Goal: Information Seeking & Learning: Learn about a topic

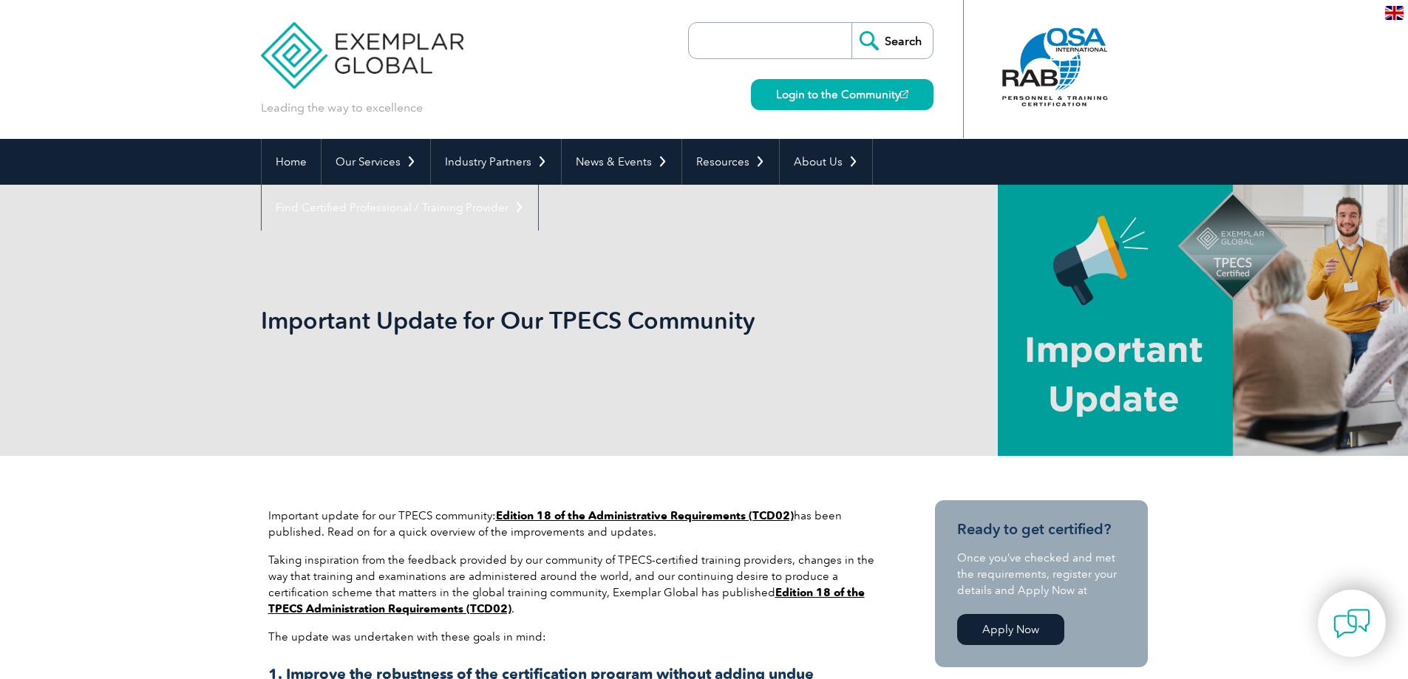
click at [727, 36] on input "search" at bounding box center [773, 40] width 155 height 35
type input "satelite office"
click at [852, 23] on input "Search" at bounding box center [892, 40] width 81 height 35
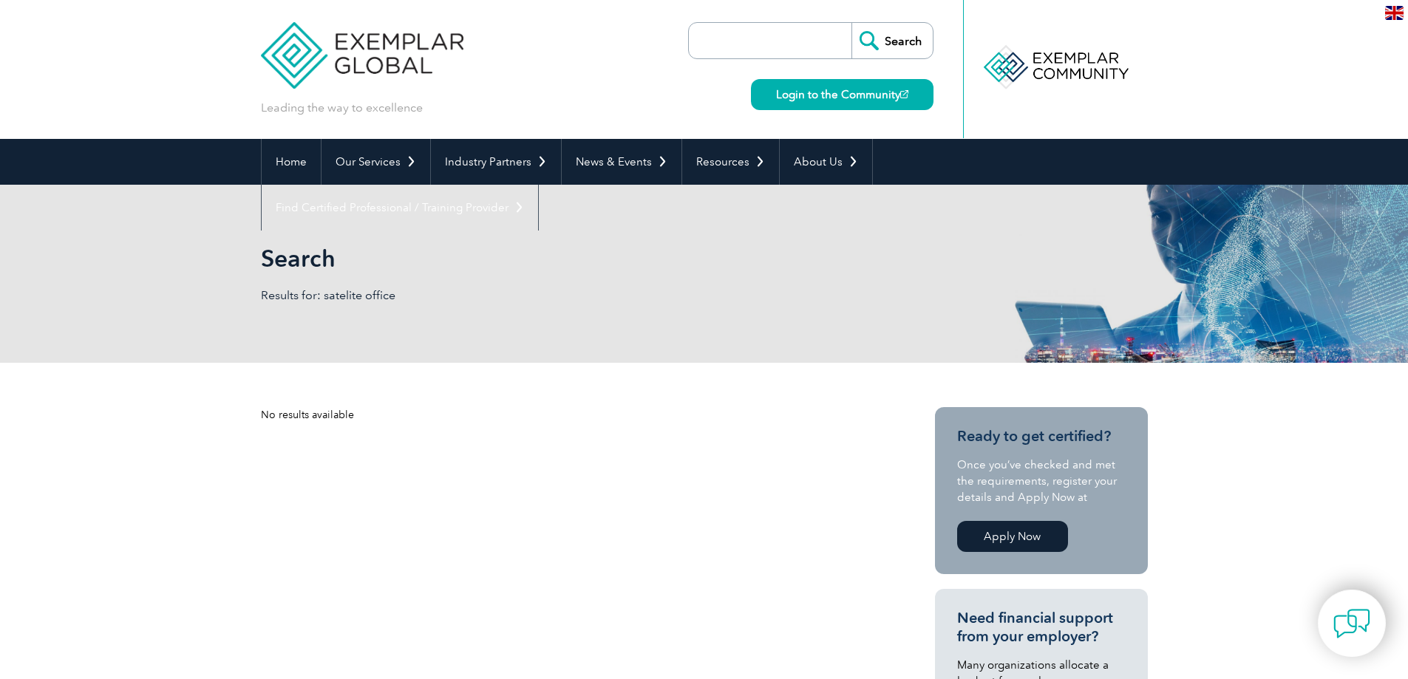
click at [994, 531] on link "Apply Now" at bounding box center [1012, 536] width 111 height 31
click at [1352, 623] on img at bounding box center [1352, 624] width 44 height 44
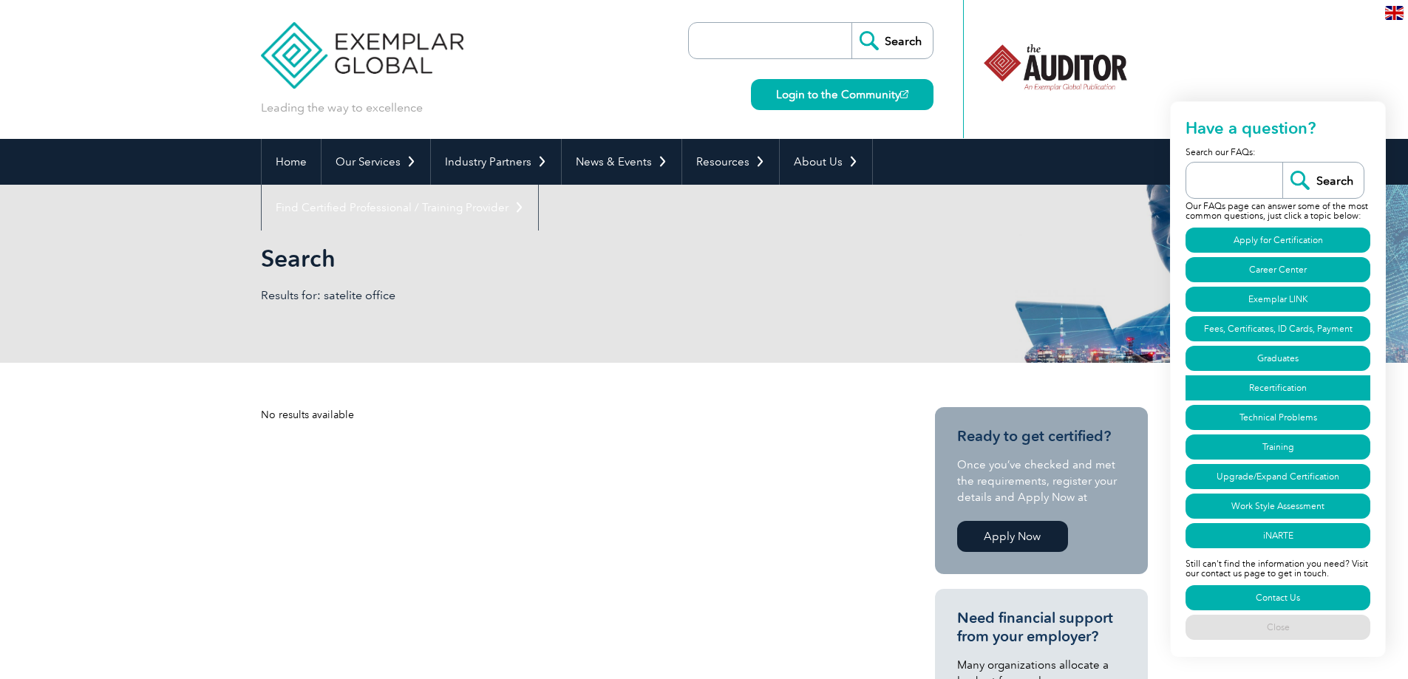
click at [1260, 389] on link "Recertification" at bounding box center [1278, 388] width 185 height 25
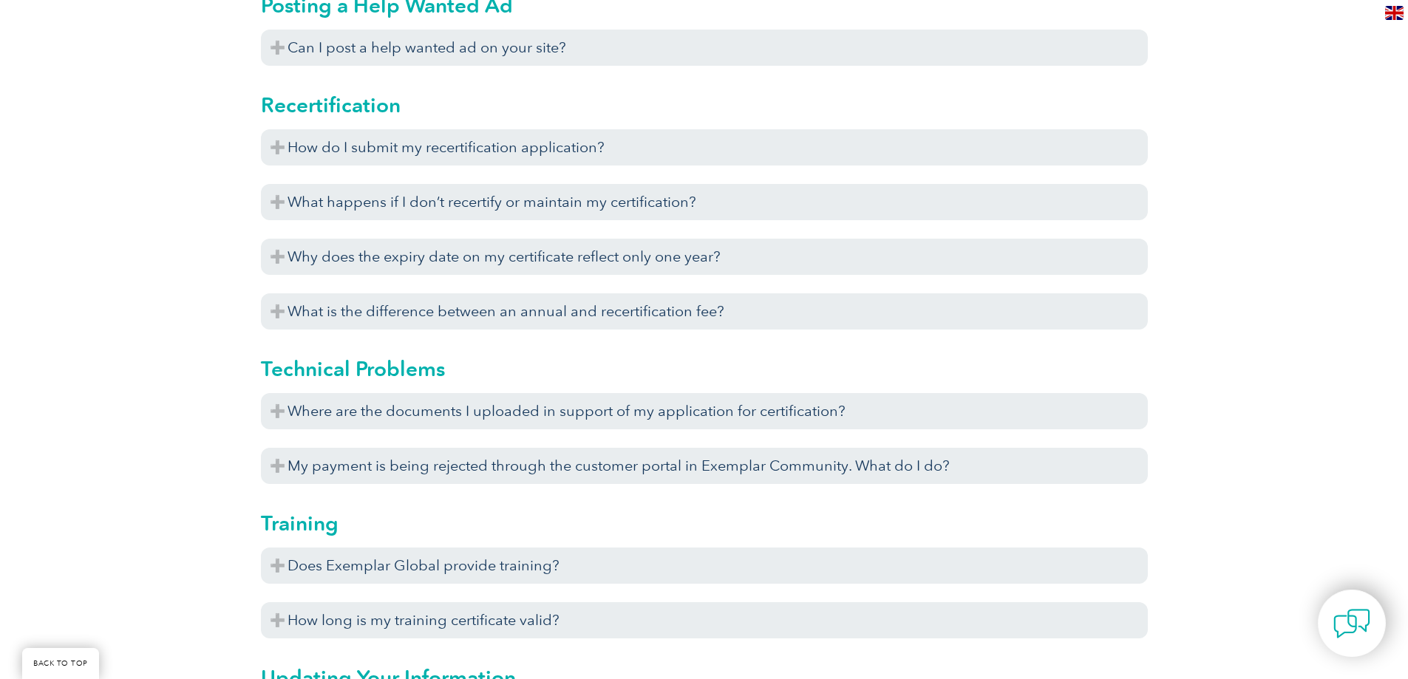
scroll to position [4531, 0]
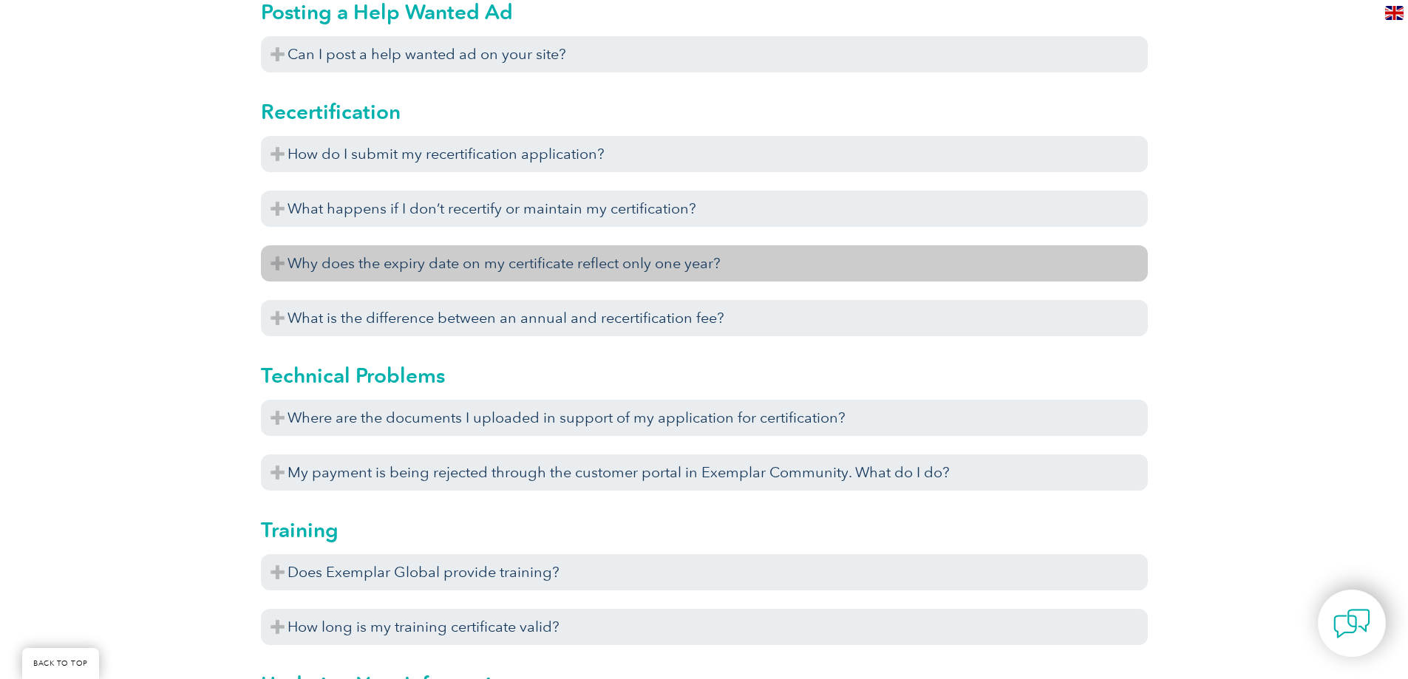
click at [550, 272] on h3 "Why does the expiry date on my certificate reflect only one year?" at bounding box center [704, 263] width 887 height 36
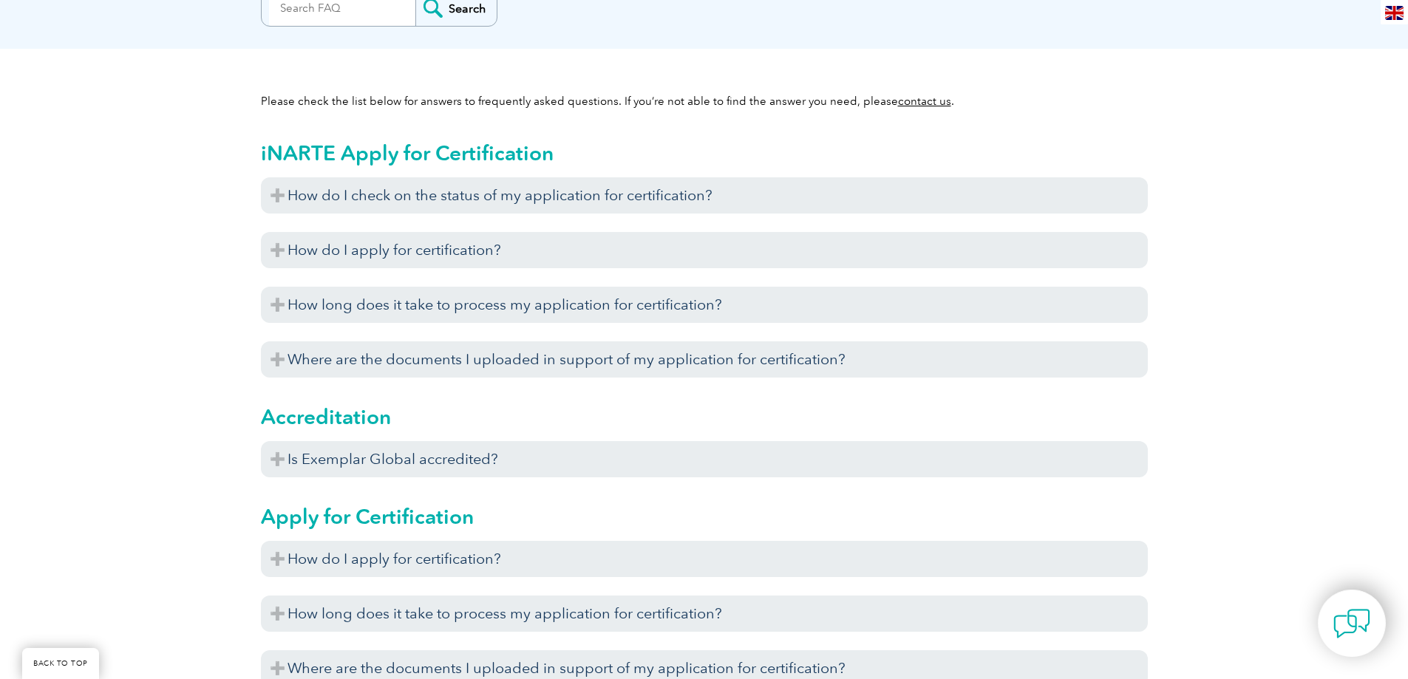
scroll to position [365, 0]
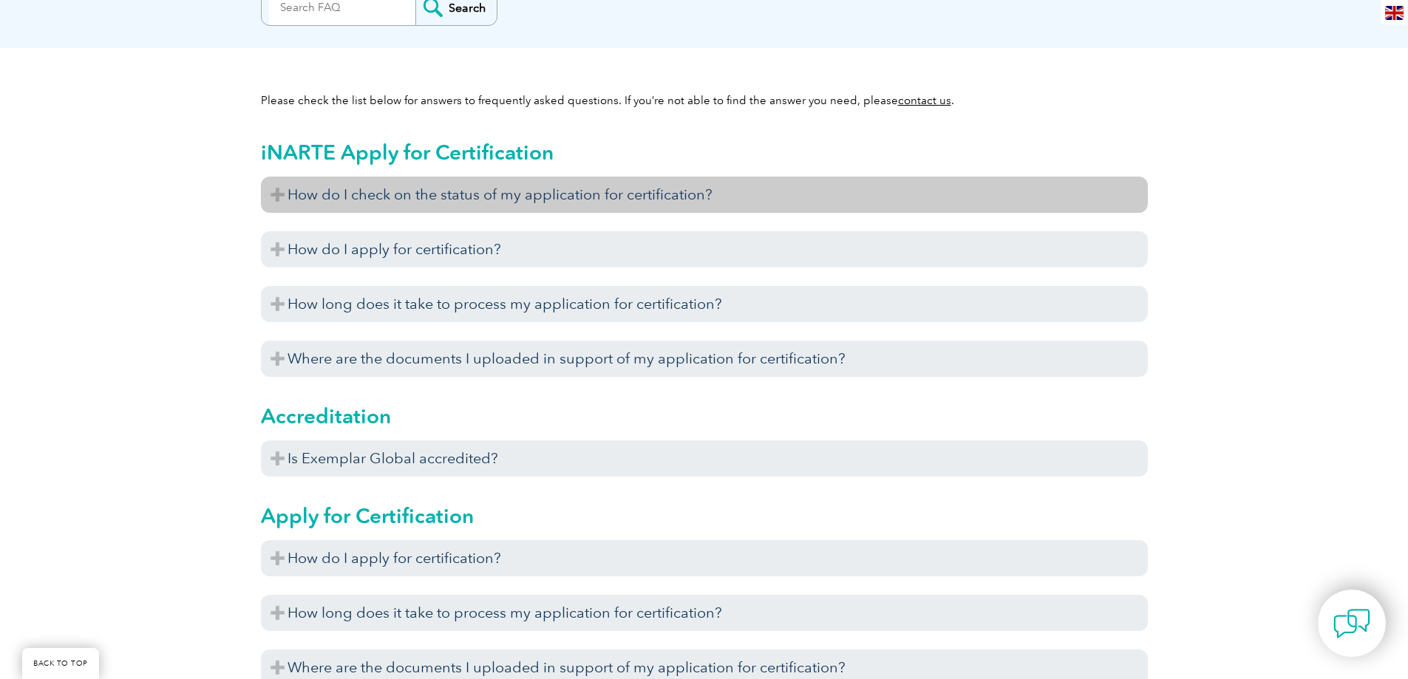
click at [289, 203] on h3 "How do I check on the status of my application for certification?" at bounding box center [704, 195] width 887 height 36
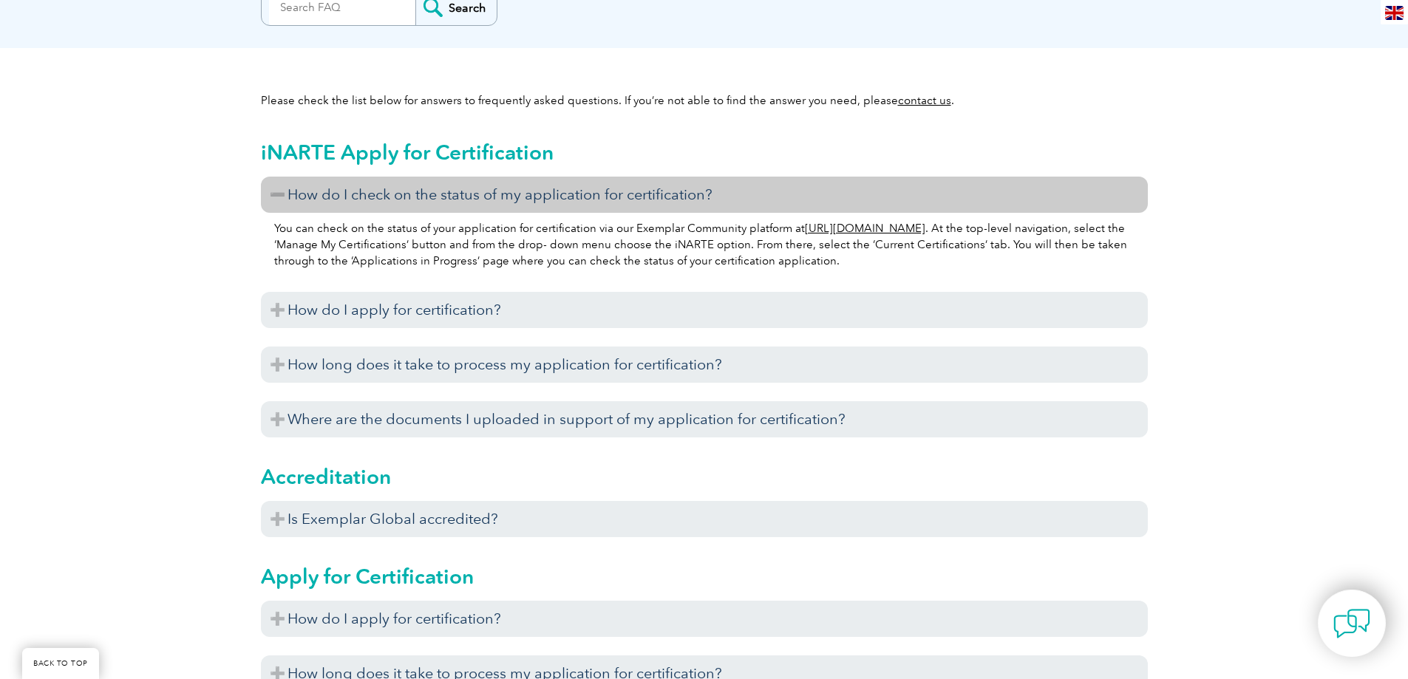
click at [367, 200] on h3 "How do I check on the status of my application for certification?" at bounding box center [704, 195] width 887 height 36
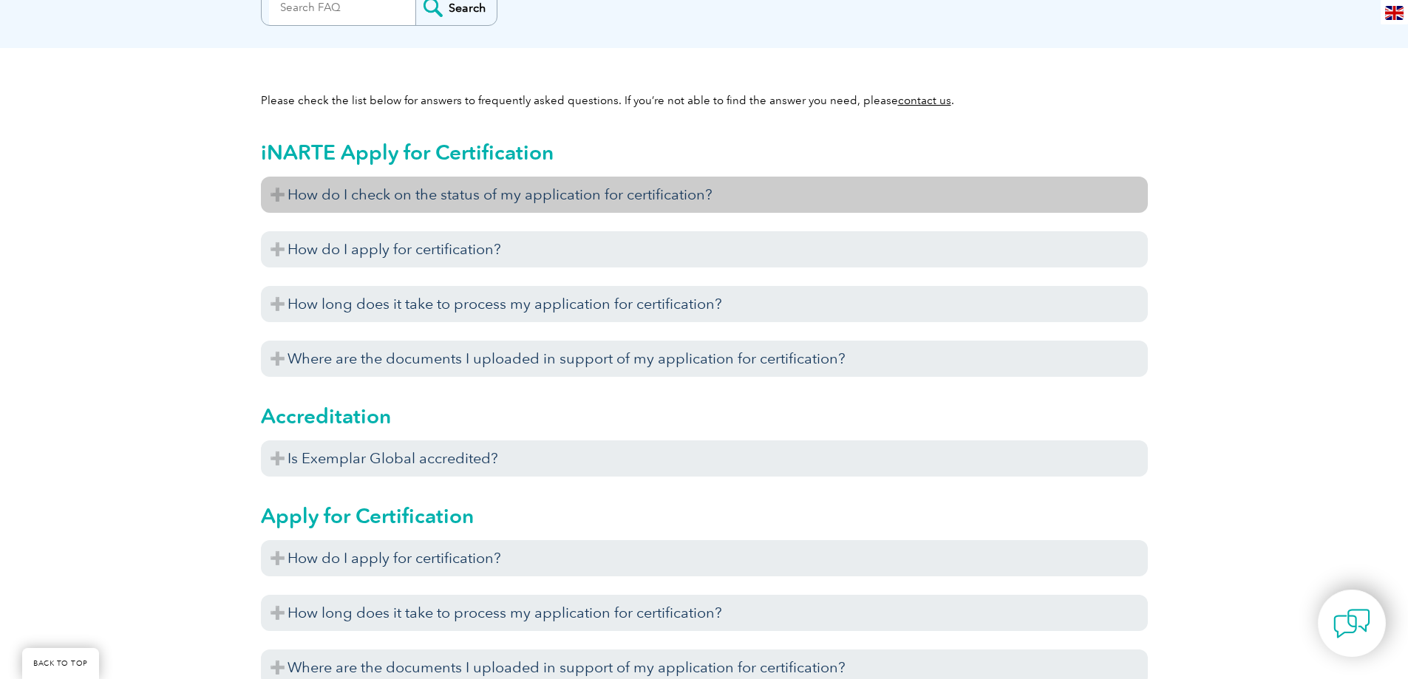
click at [342, 191] on h3 "How do I check on the status of my application for certification?" at bounding box center [704, 195] width 887 height 36
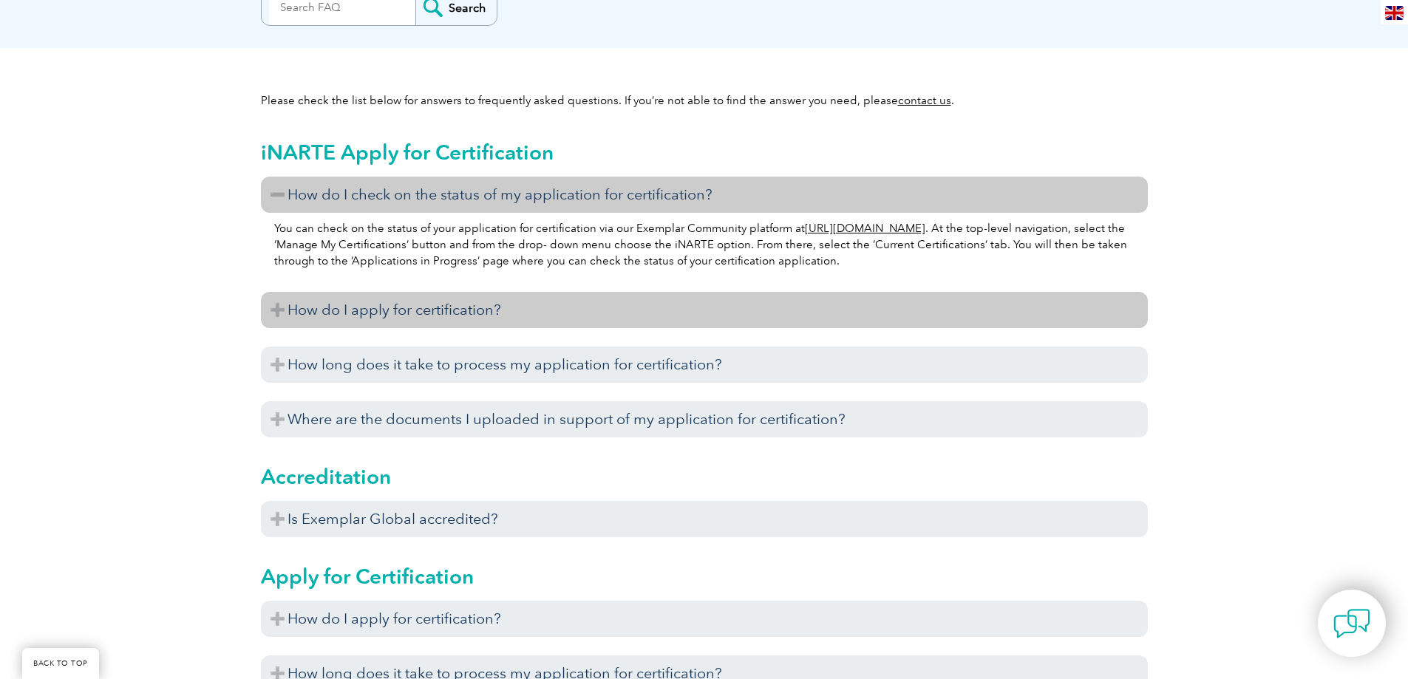
click at [432, 301] on h3 "How do I apply for certification?" at bounding box center [704, 310] width 887 height 36
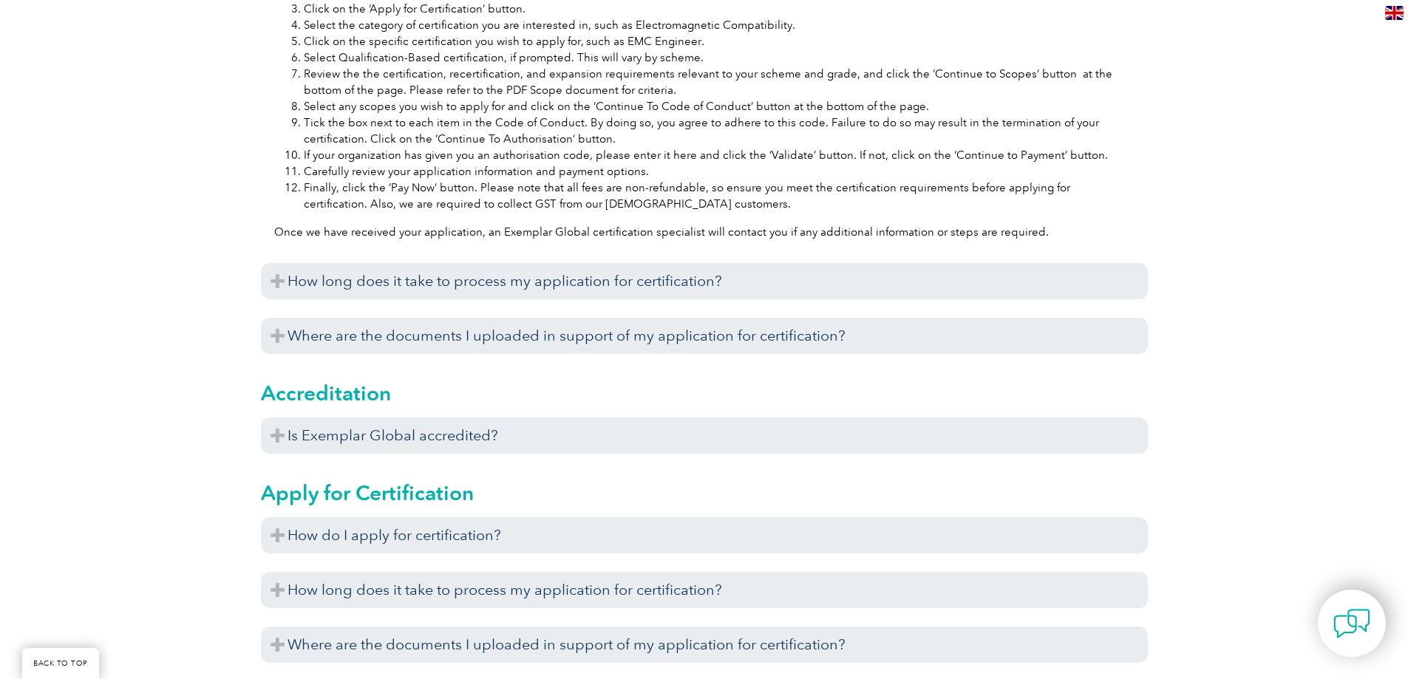
scroll to position [1128, 0]
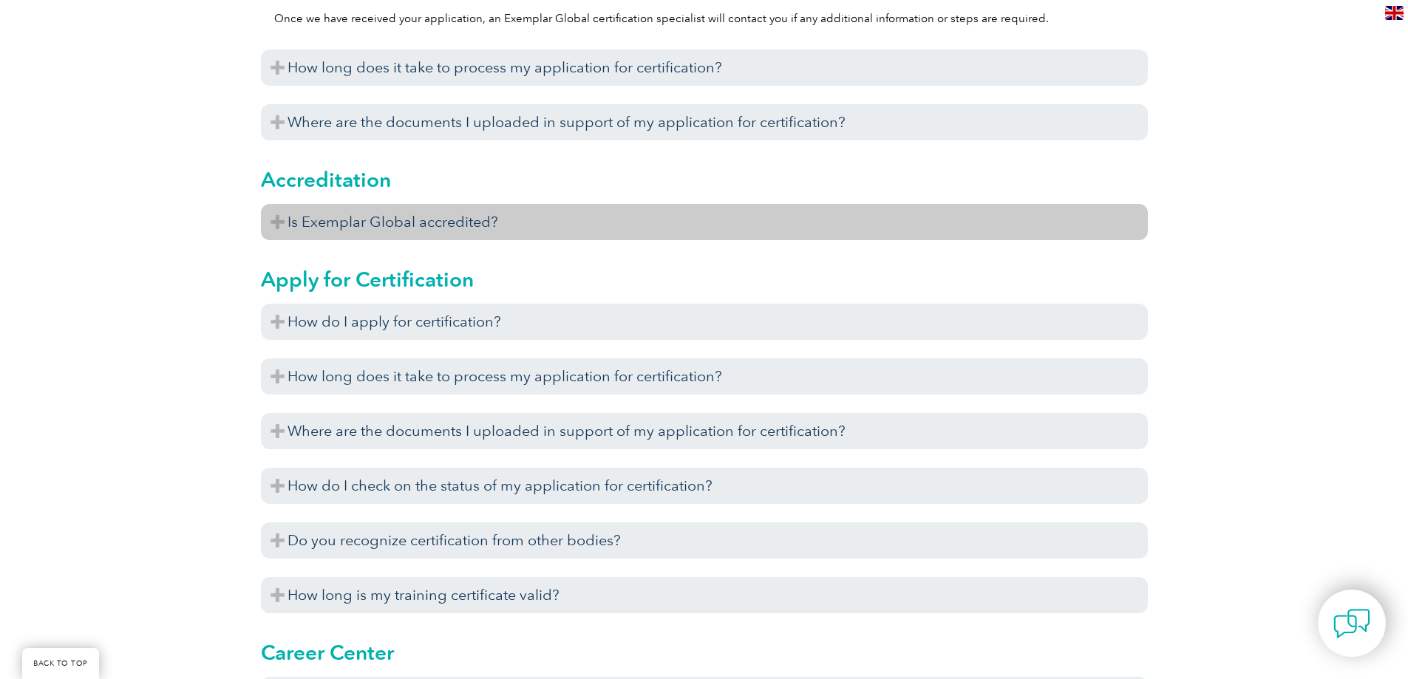
click at [274, 240] on h3 "Is Exemplar Global accredited?" at bounding box center [704, 222] width 887 height 36
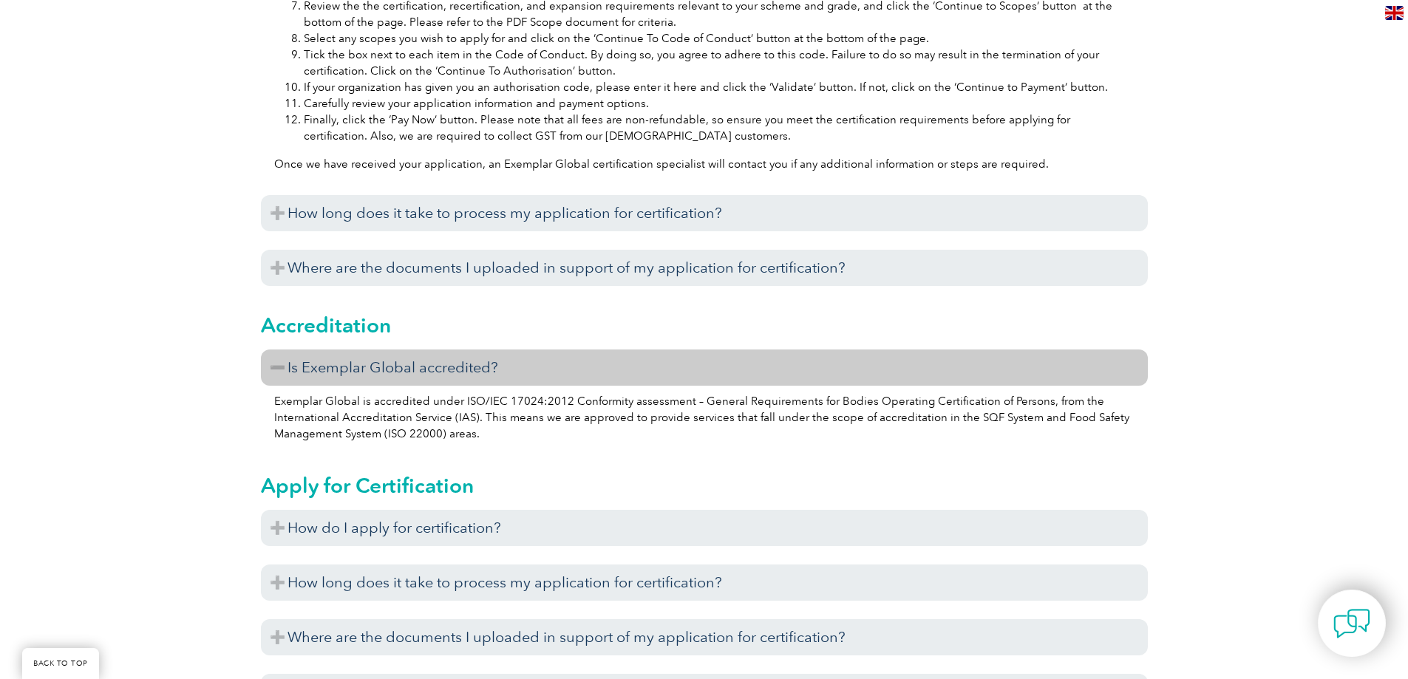
scroll to position [981, 0]
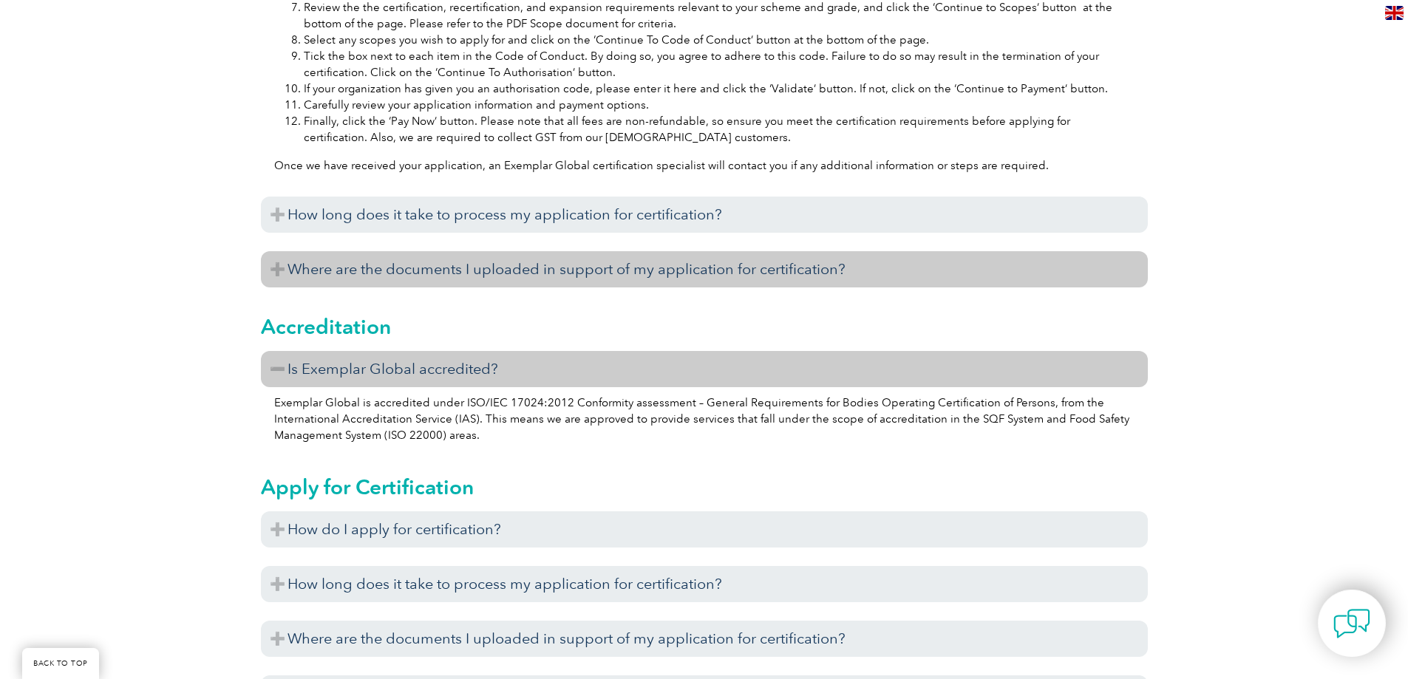
click at [266, 277] on h3 "Where are the documents I uploaded in support of my application for certificati…" at bounding box center [704, 269] width 887 height 36
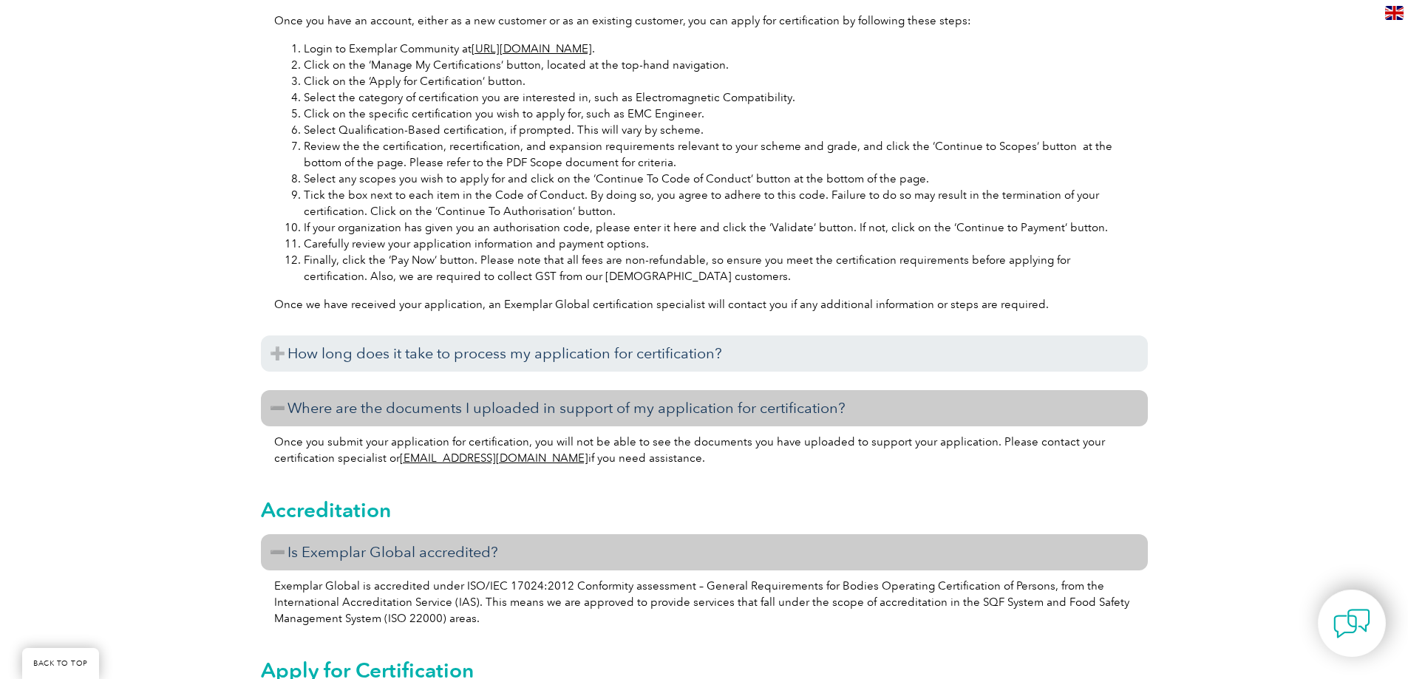
scroll to position [837, 0]
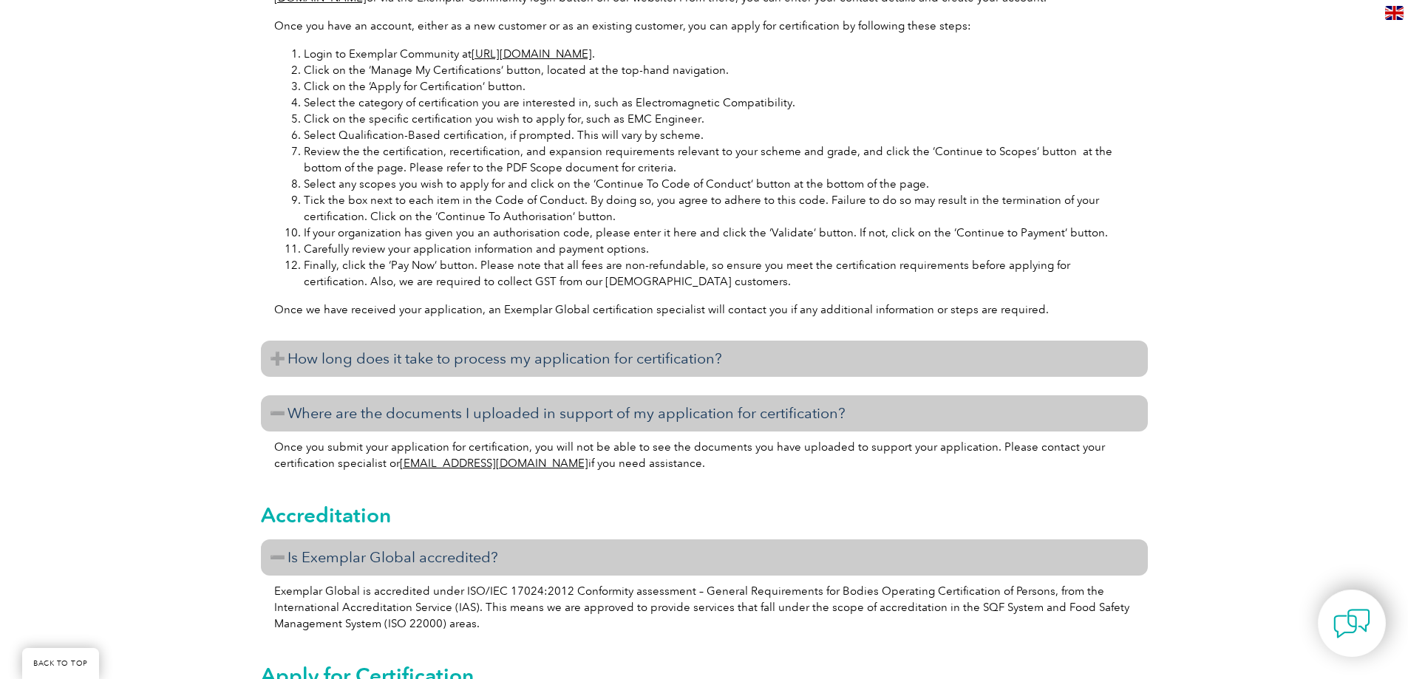
click at [276, 377] on h3 "How long does it take to process my application for certification?" at bounding box center [704, 359] width 887 height 36
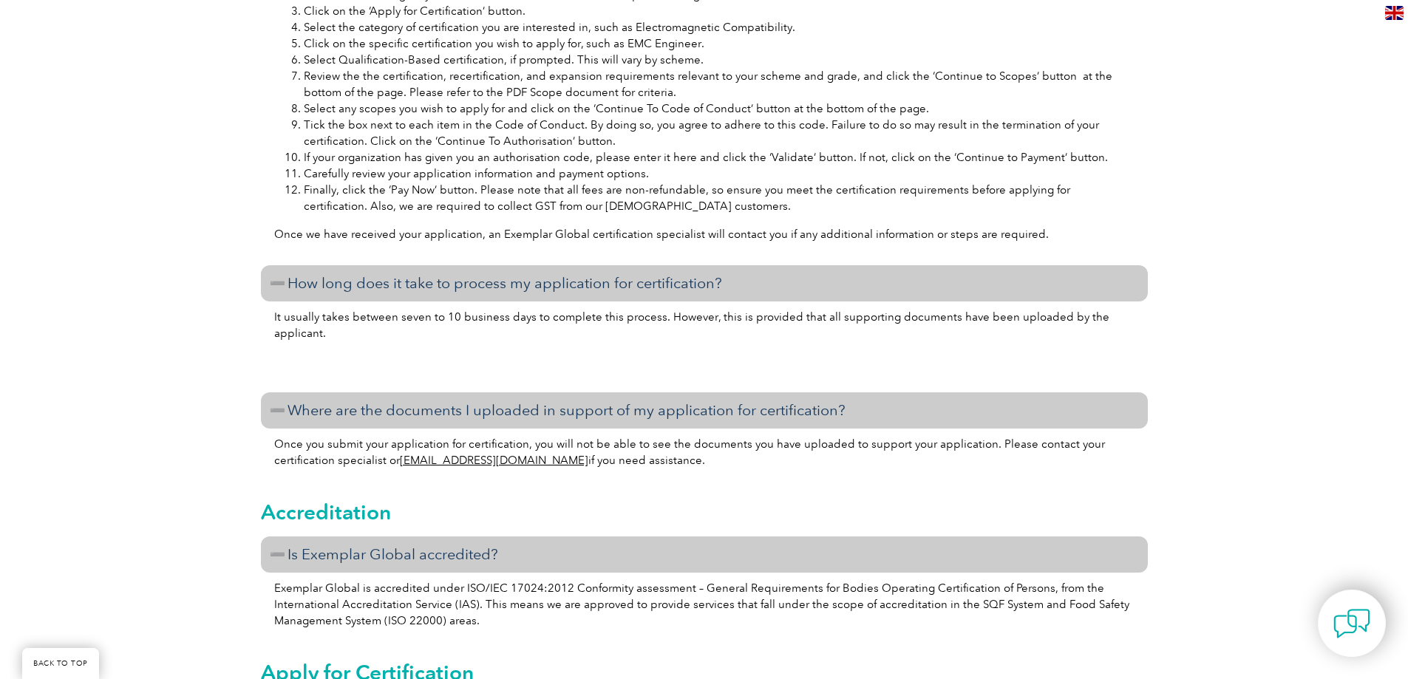
scroll to position [913, 0]
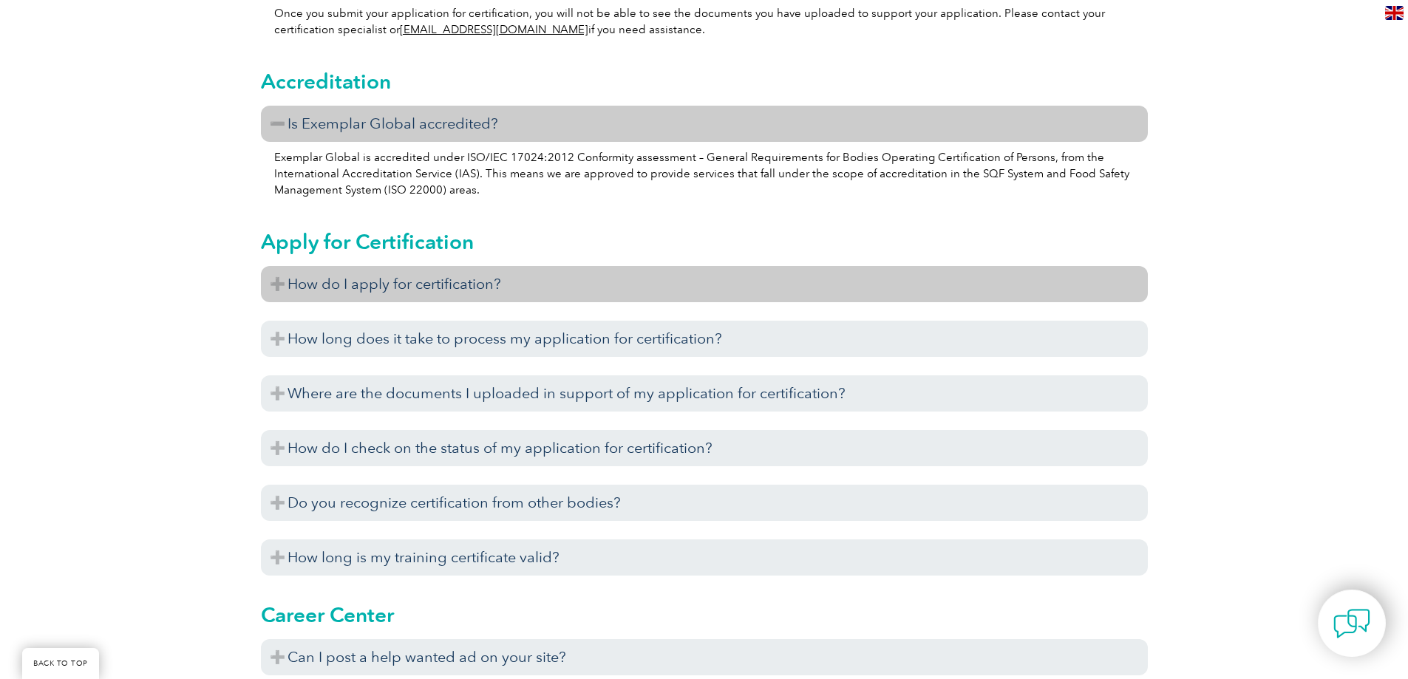
click at [276, 296] on h3 "How do I apply for certification?" at bounding box center [704, 284] width 887 height 36
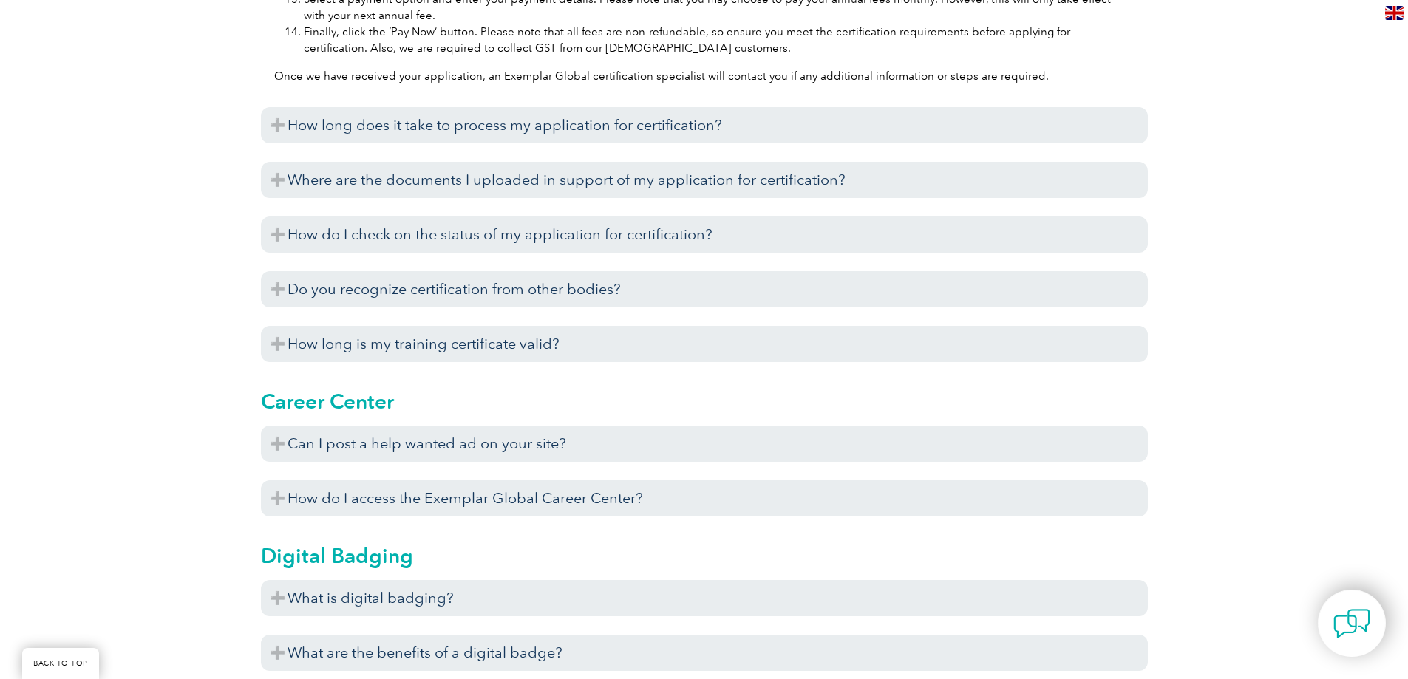
scroll to position [2228, 0]
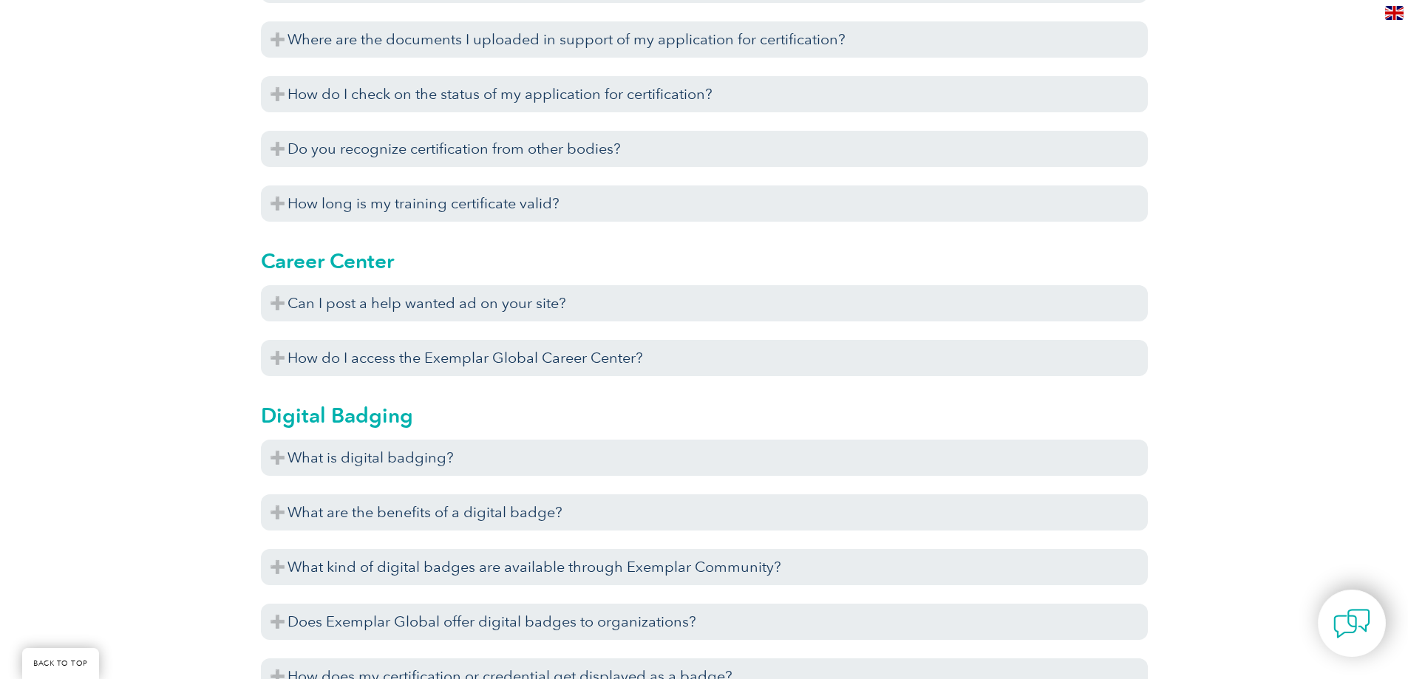
click at [603, 531] on h3 "What are the benefits of a digital badge?" at bounding box center [704, 513] width 887 height 36
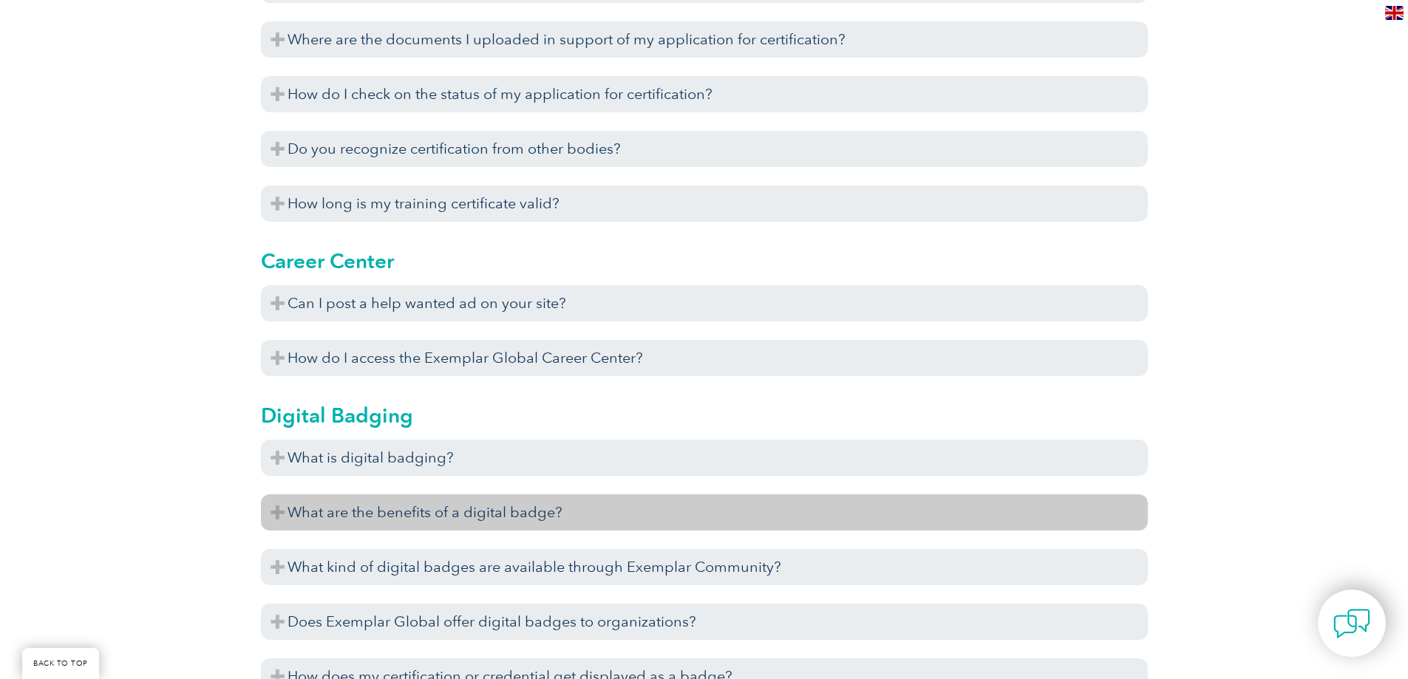
click at [603, 531] on h3 "What are the benefits of a digital badge?" at bounding box center [704, 513] width 887 height 36
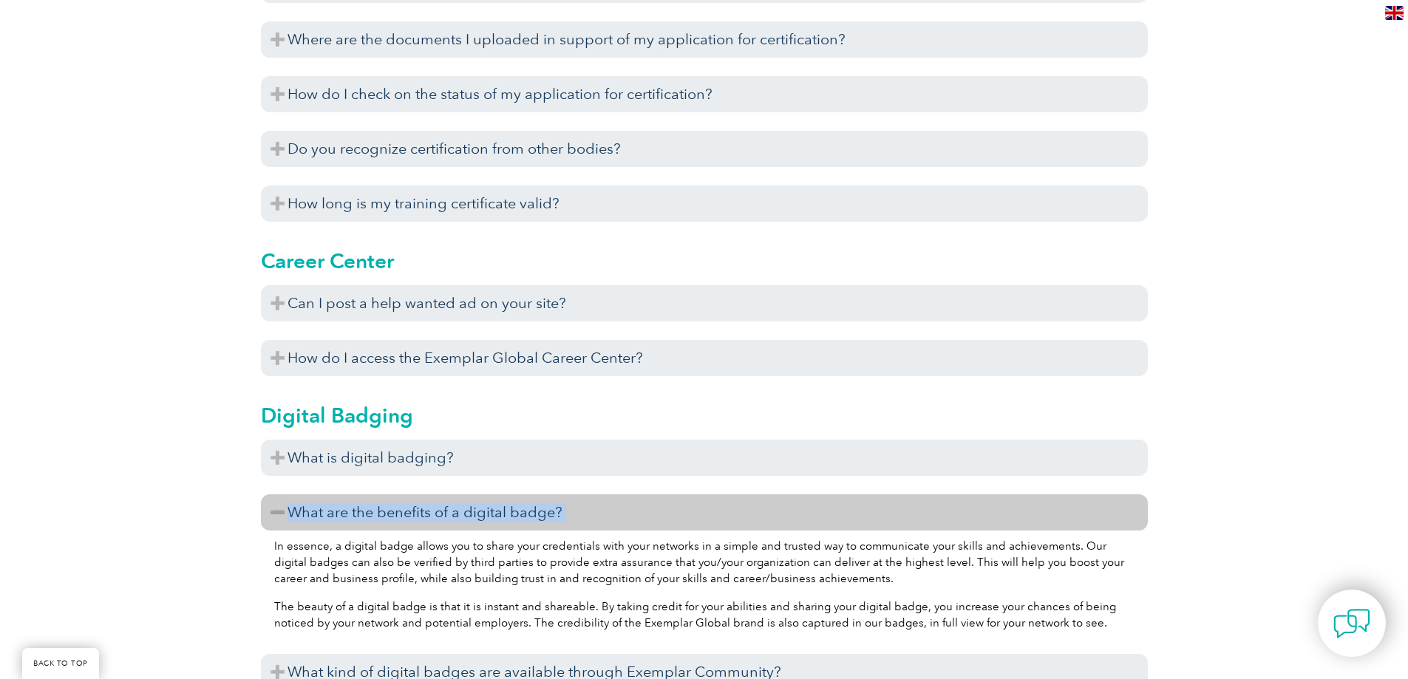
click at [603, 531] on h3 "What are the benefits of a digital badge?" at bounding box center [704, 513] width 887 height 36
drag, startPoint x: 603, startPoint y: 541, endPoint x: 574, endPoint y: 545, distance: 29.1
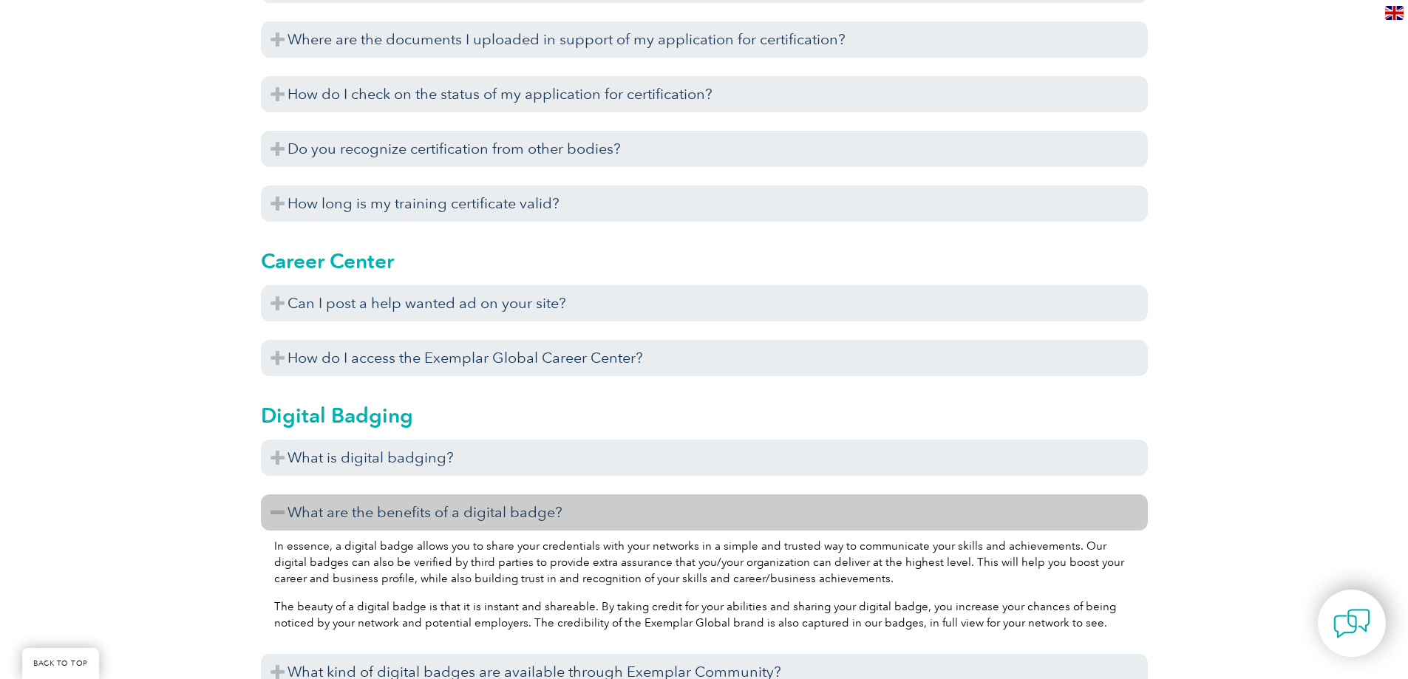
click at [574, 531] on h3 "What are the benefits of a digital badge?" at bounding box center [704, 513] width 887 height 36
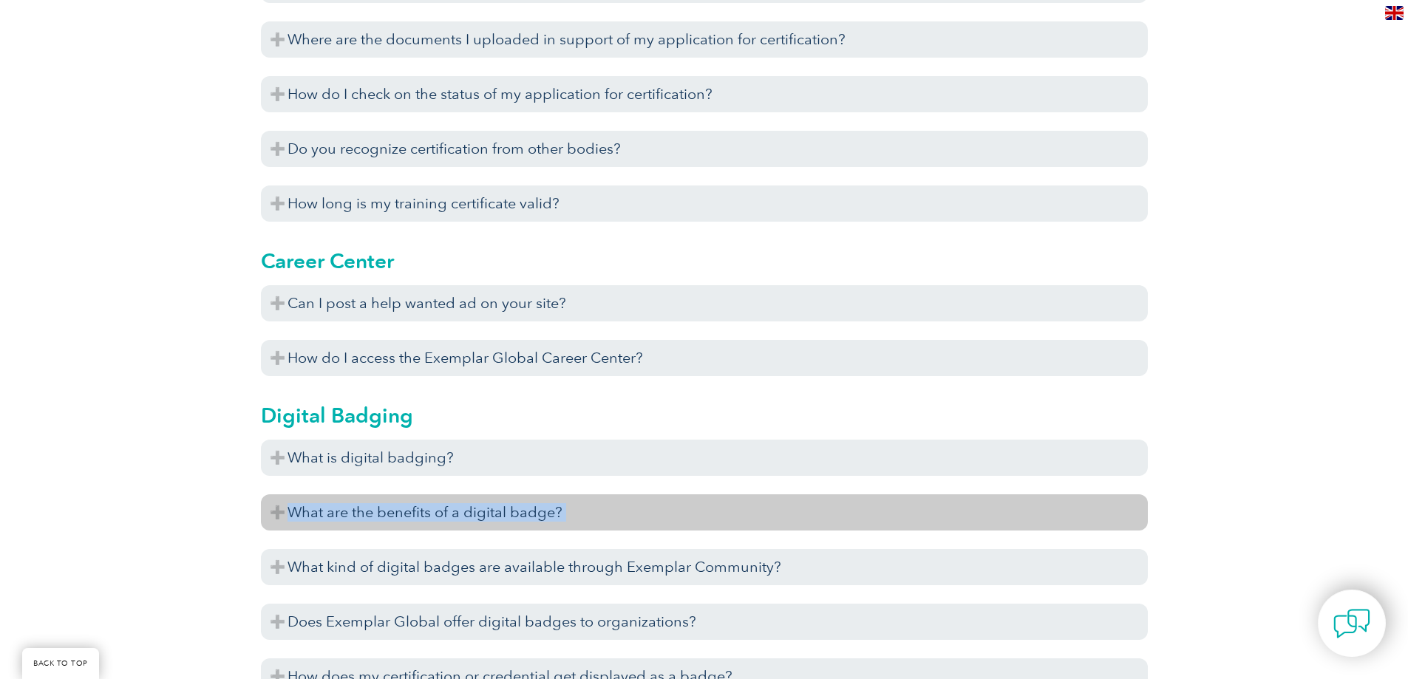
click at [574, 531] on h3 "What are the benefits of a digital badge?" at bounding box center [704, 513] width 887 height 36
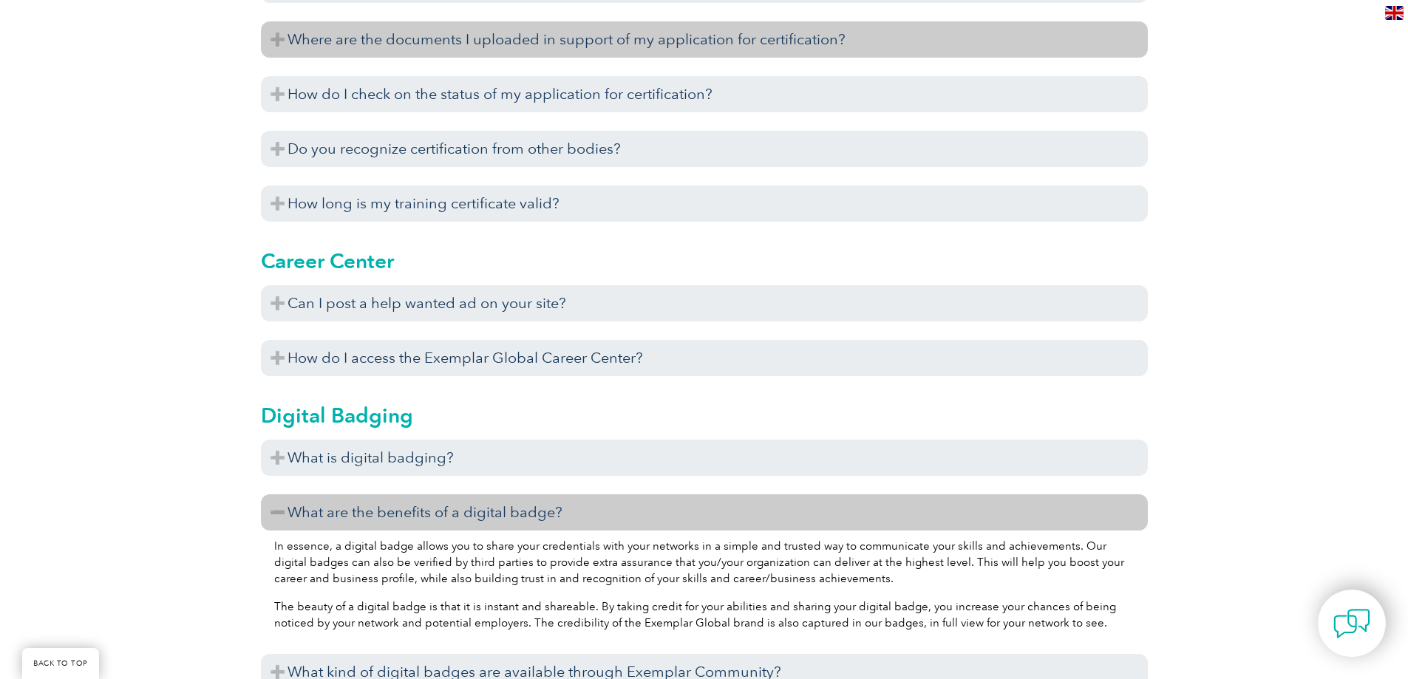
click at [305, 58] on h3 "Where are the documents I uploaded in support of my application for certificati…" at bounding box center [704, 39] width 887 height 36
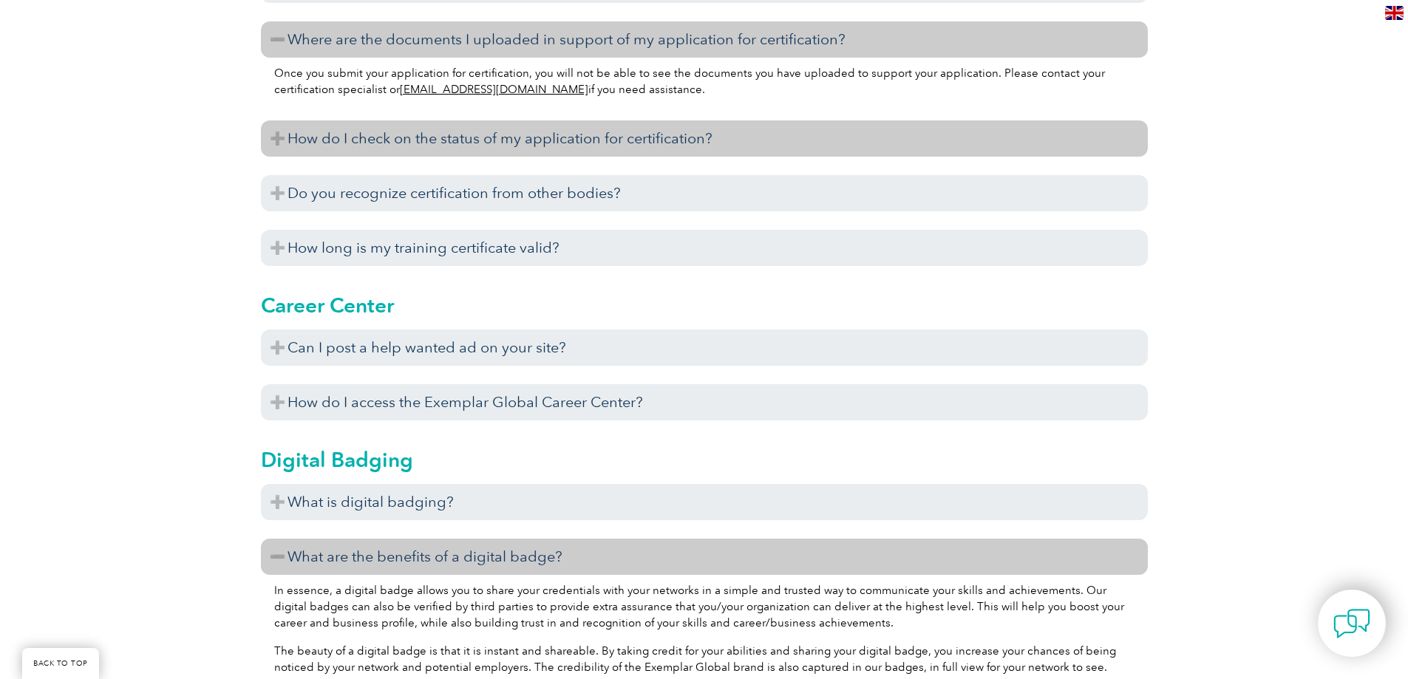
click at [308, 157] on h3 "How do I check on the status of my application for certification?" at bounding box center [704, 139] width 887 height 36
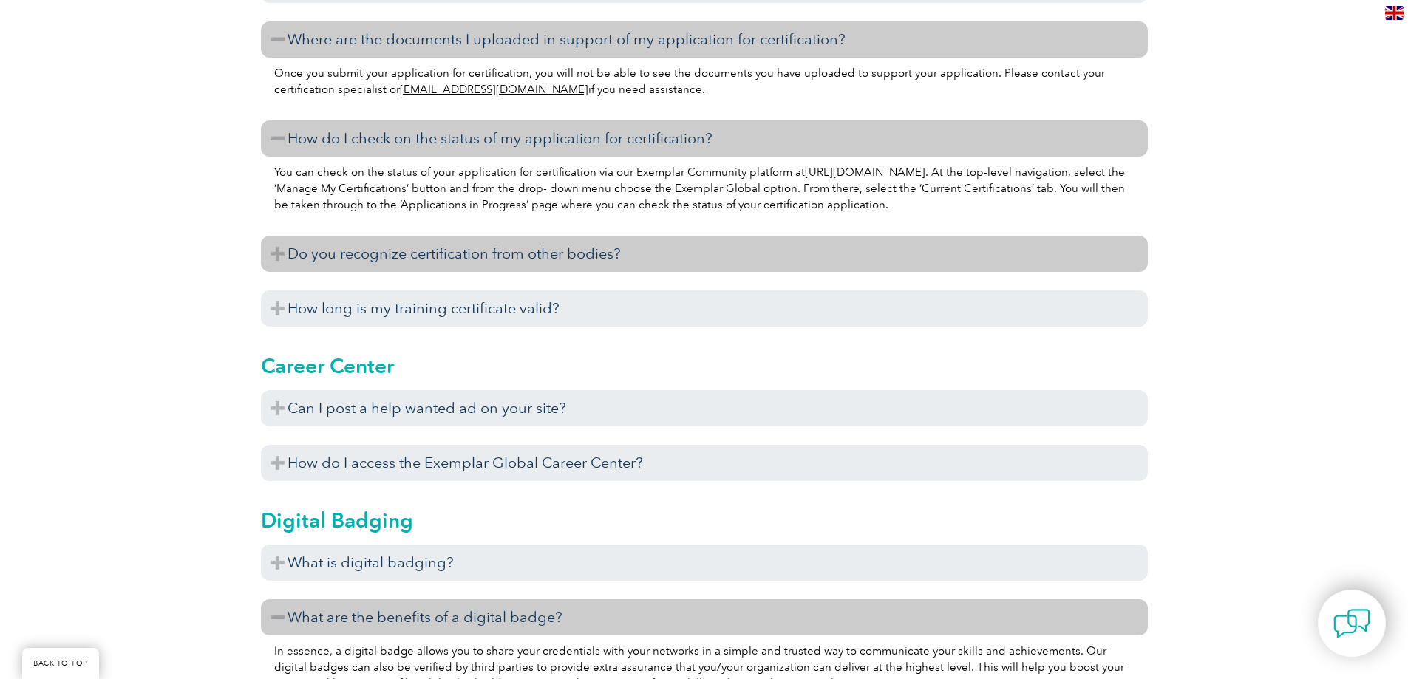
click at [451, 272] on h3 "Do you recognize certification from other bodies?" at bounding box center [704, 254] width 887 height 36
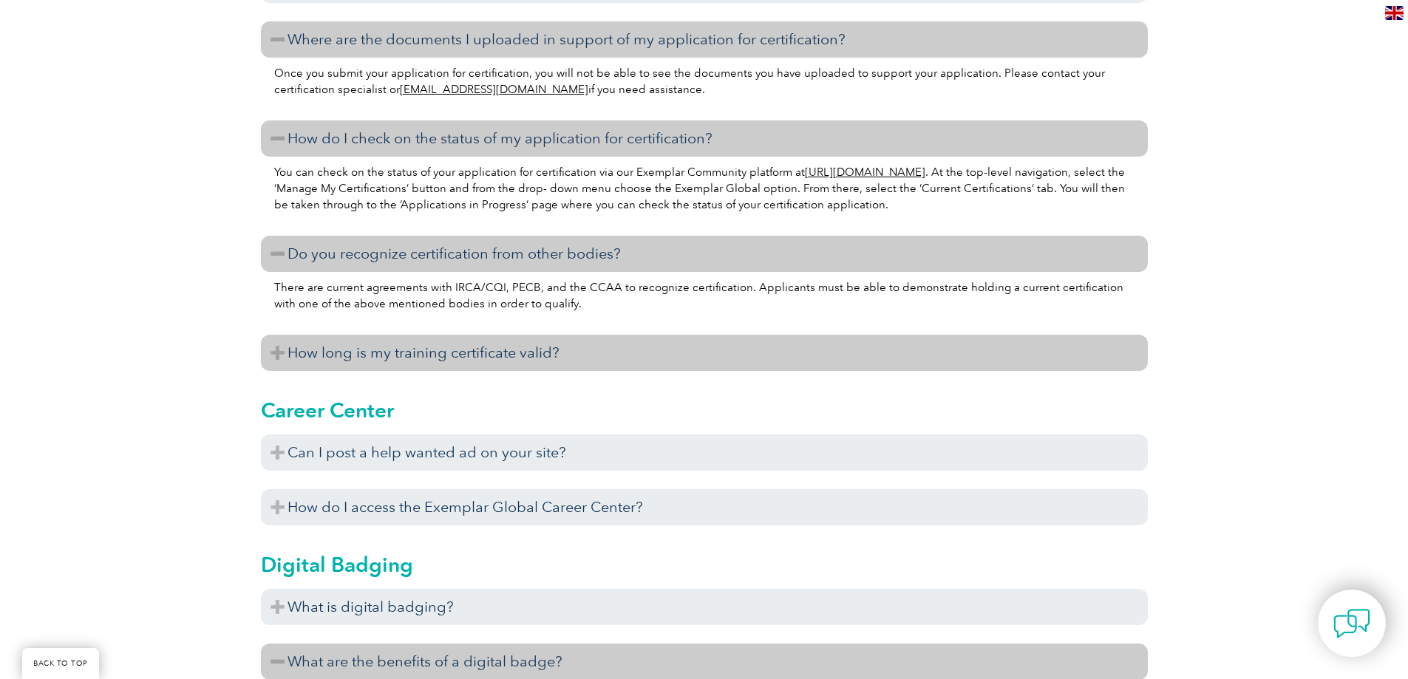
click at [302, 371] on h3 "How long is my training certificate valid?" at bounding box center [704, 353] width 887 height 36
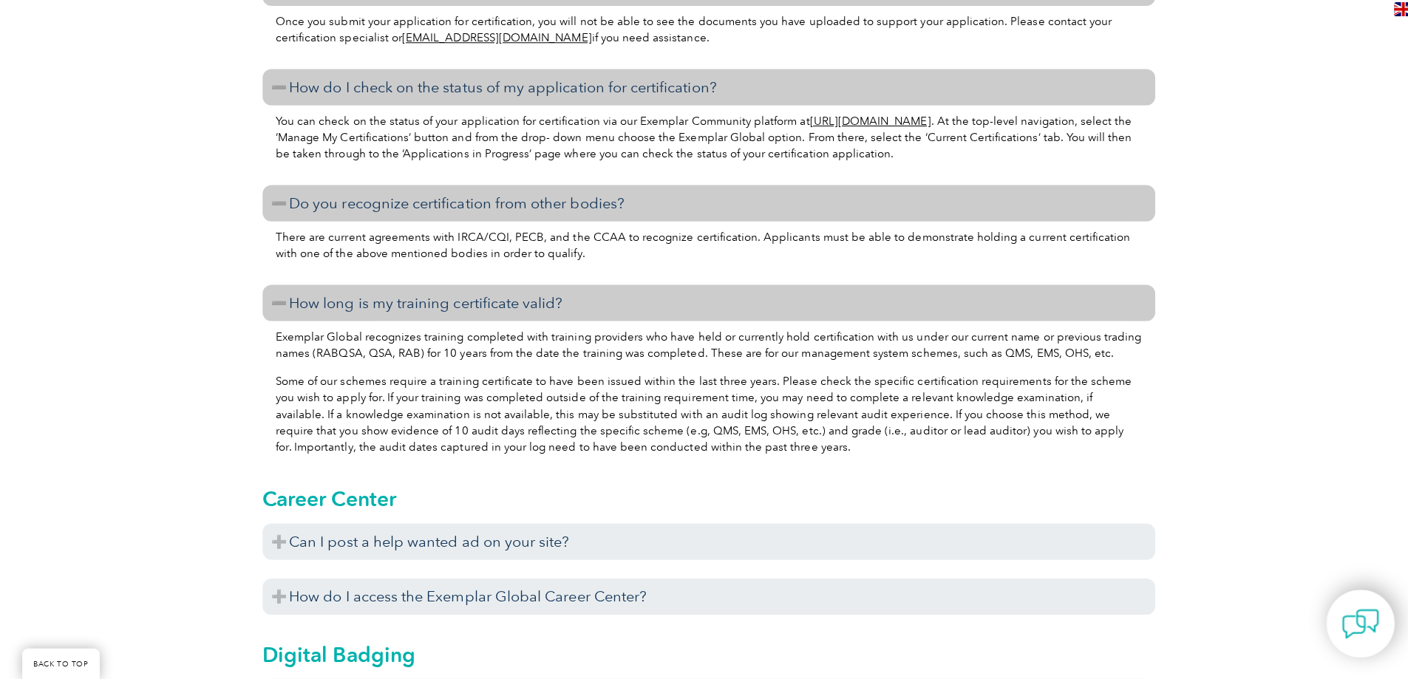
scroll to position [2275, 0]
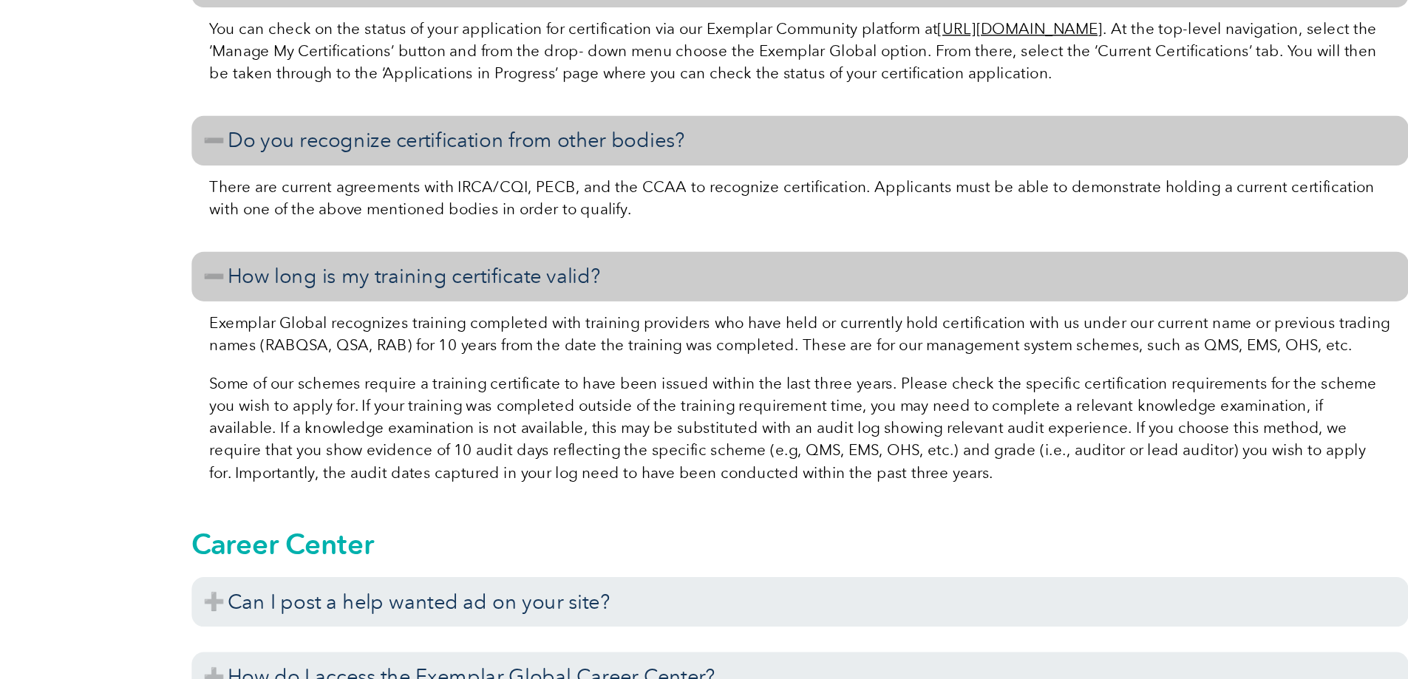
click at [1048, 457] on p "Some of our schemes require a training certificate to have been issued within t…" at bounding box center [704, 416] width 861 height 81
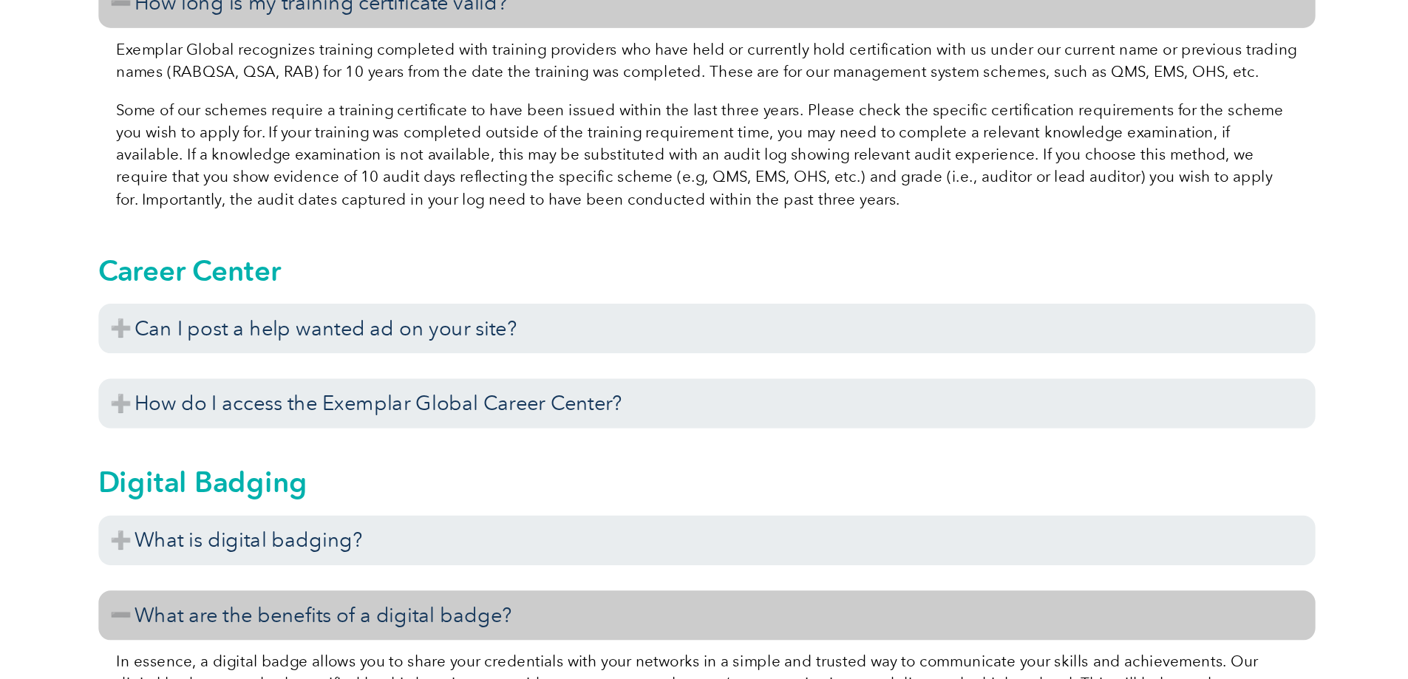
scroll to position [2397, 0]
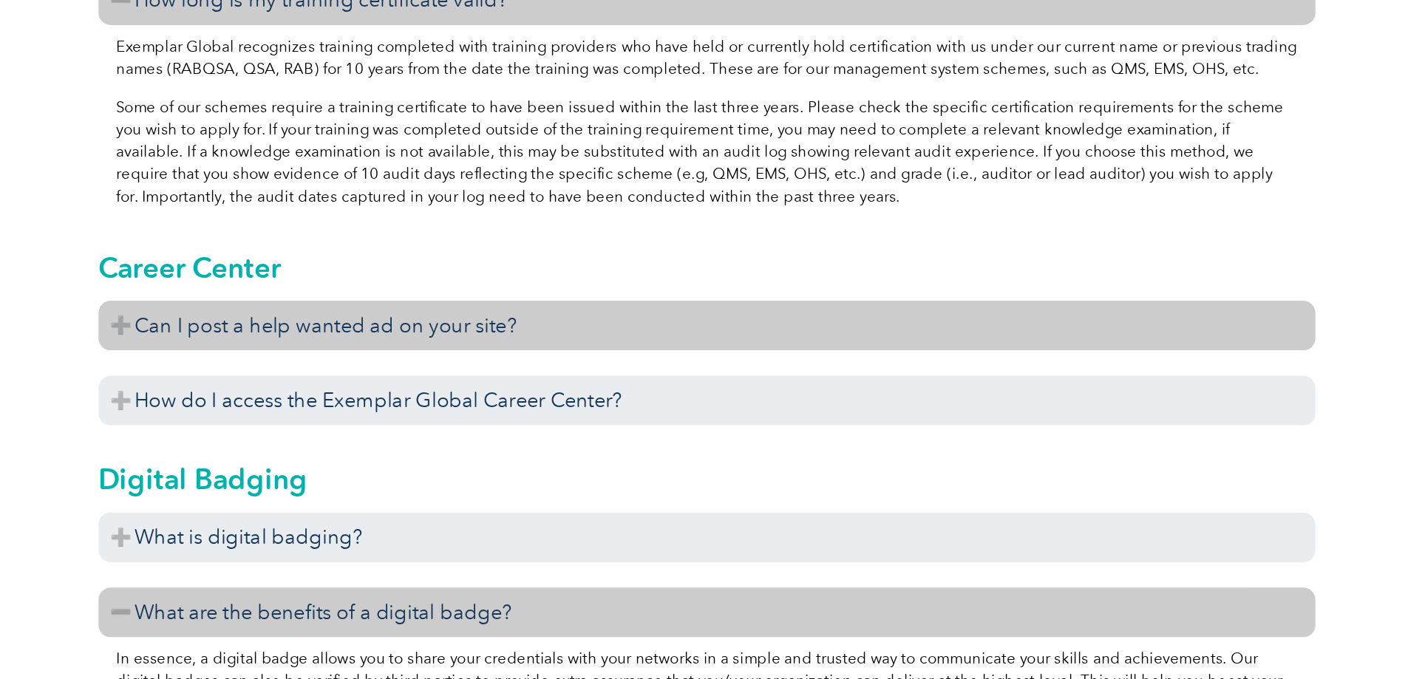
click at [470, 439] on h3 "Can I post a help wanted ad on your site?" at bounding box center [704, 421] width 887 height 36
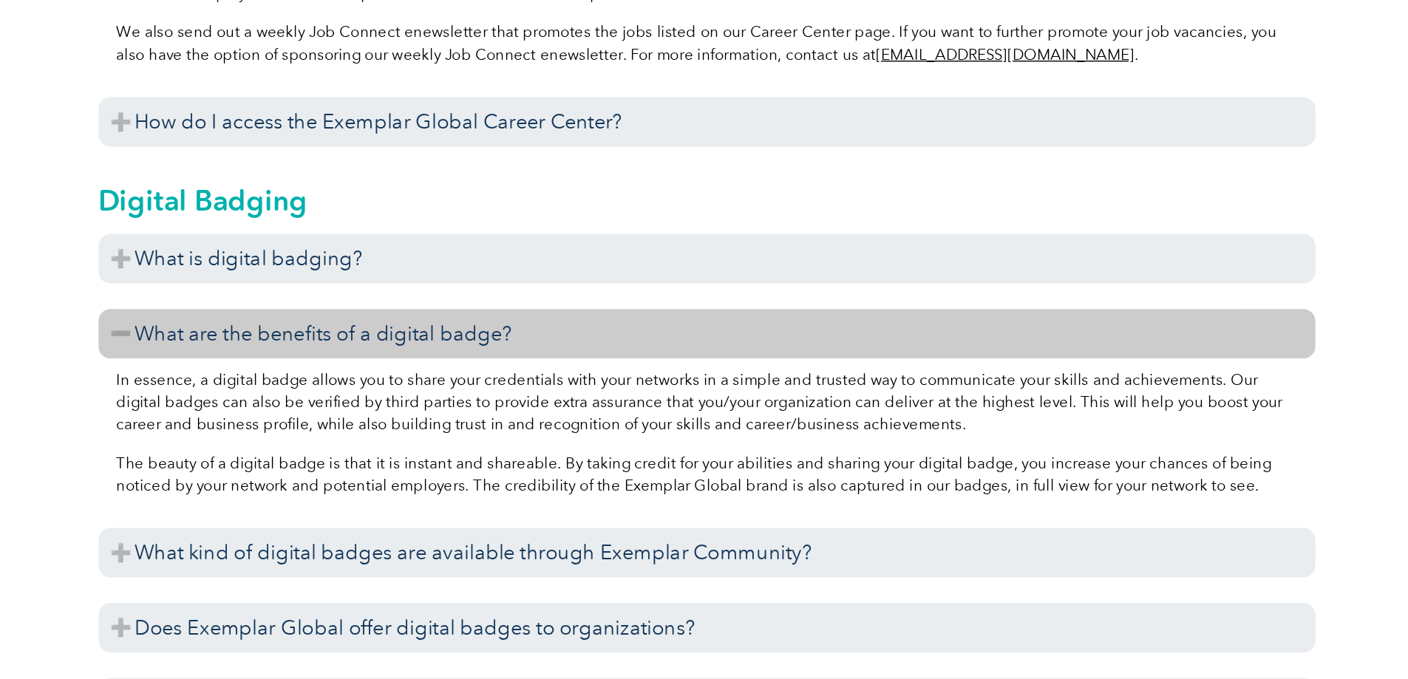
scroll to position [2705, 0]
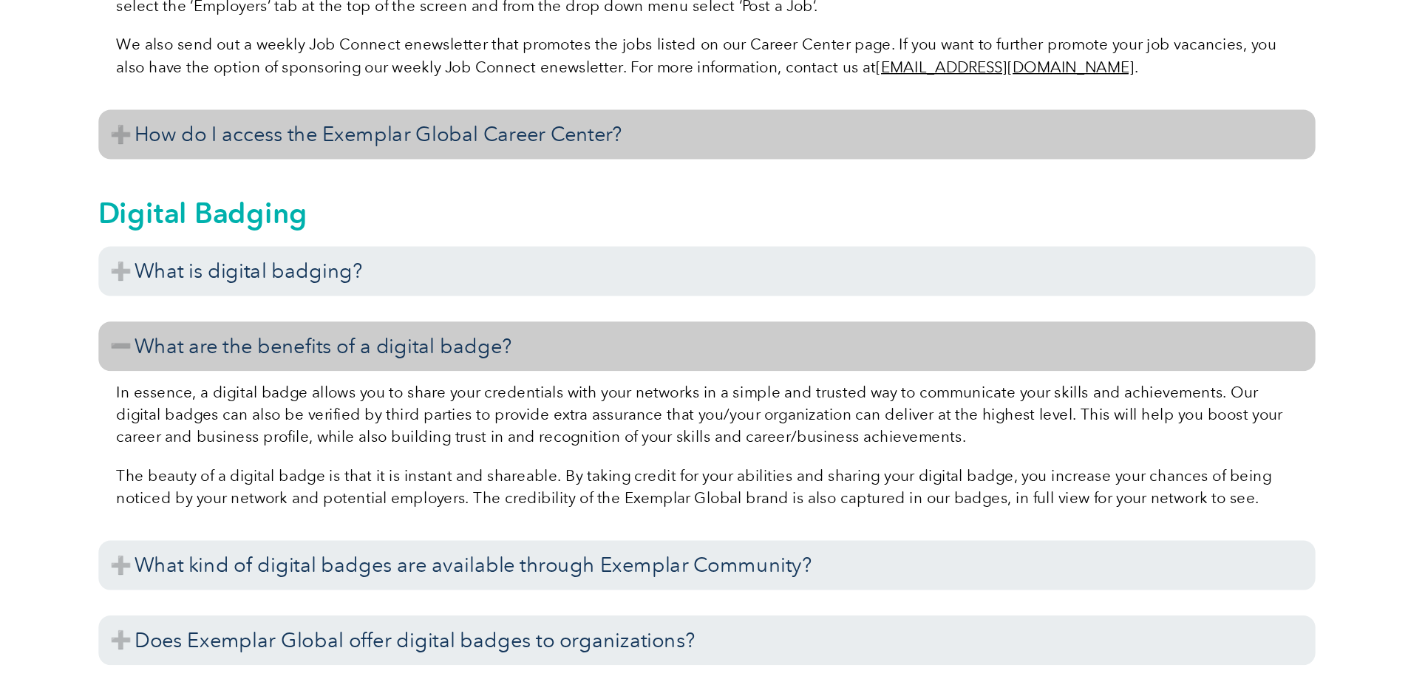
click at [552, 291] on h3 "How do I access the Exemplar Global Career Center?" at bounding box center [704, 273] width 887 height 36
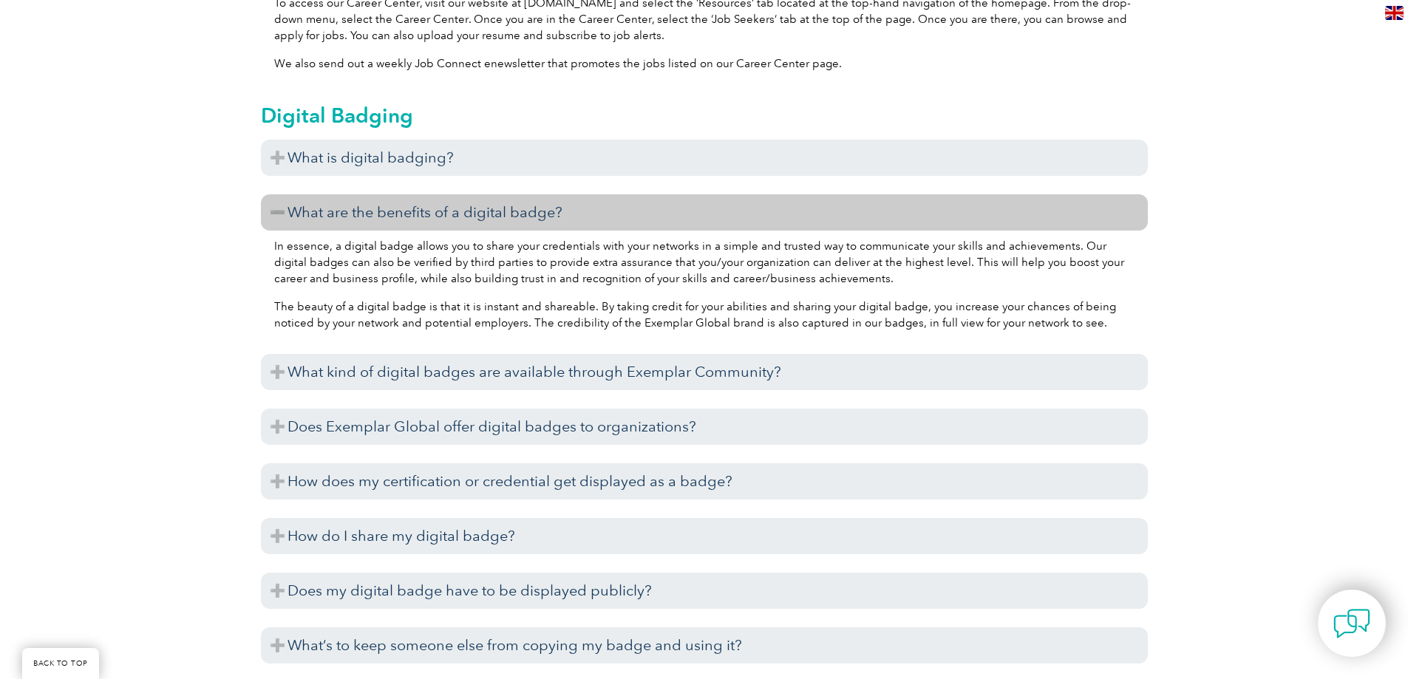
scroll to position [3012, 0]
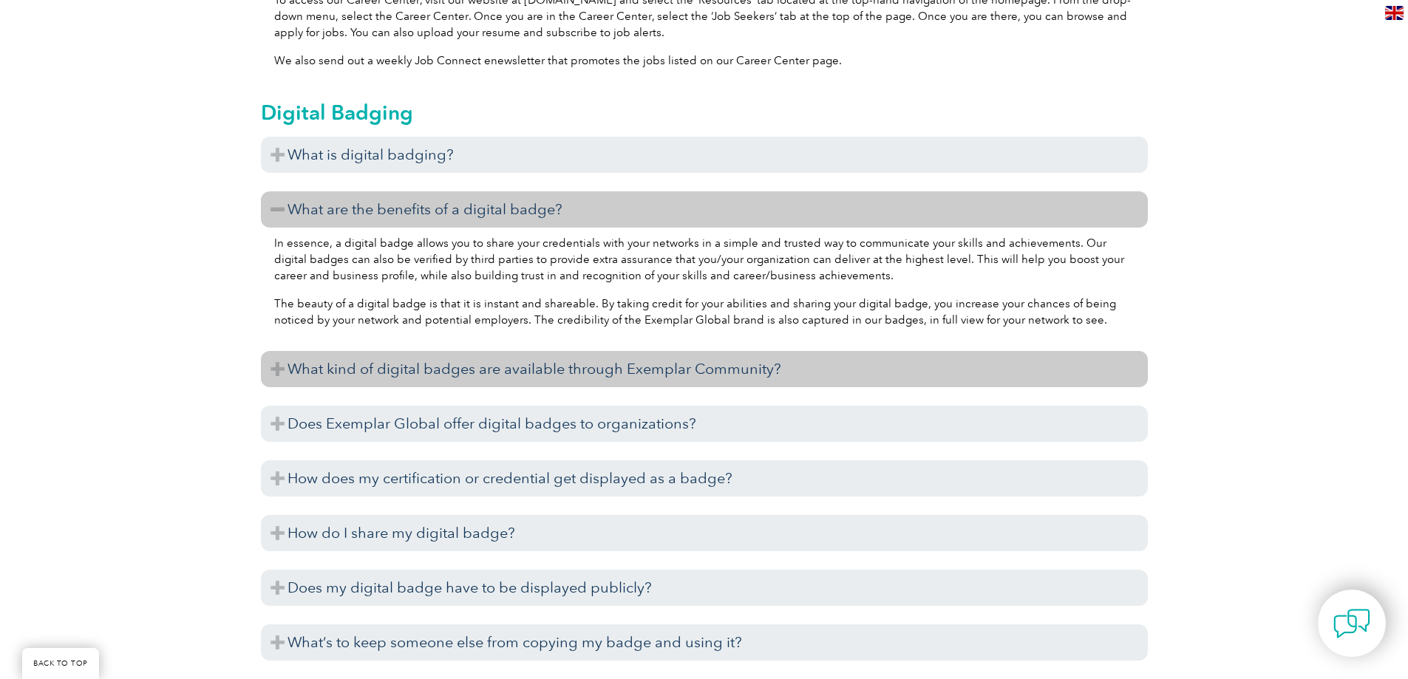
click at [772, 387] on h3 "What kind of digital badges are available through Exemplar Community?" at bounding box center [704, 369] width 887 height 36
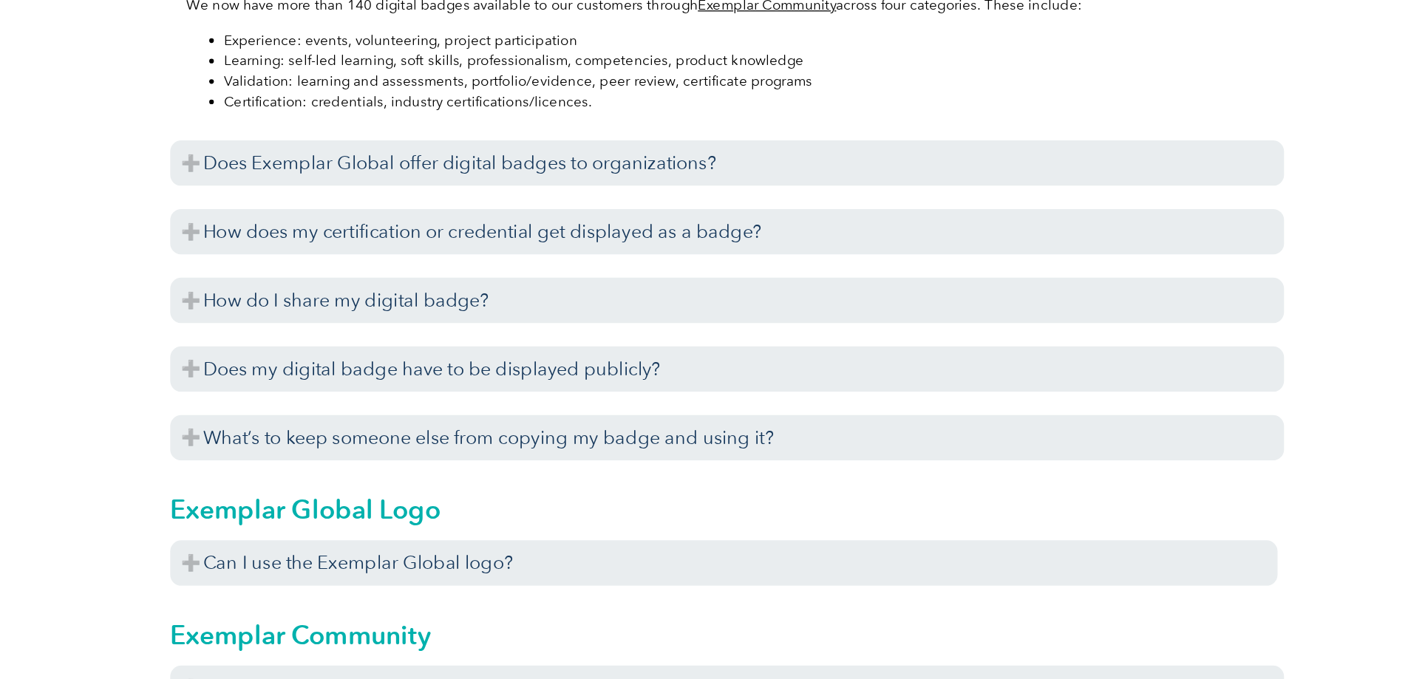
scroll to position [3273, 0]
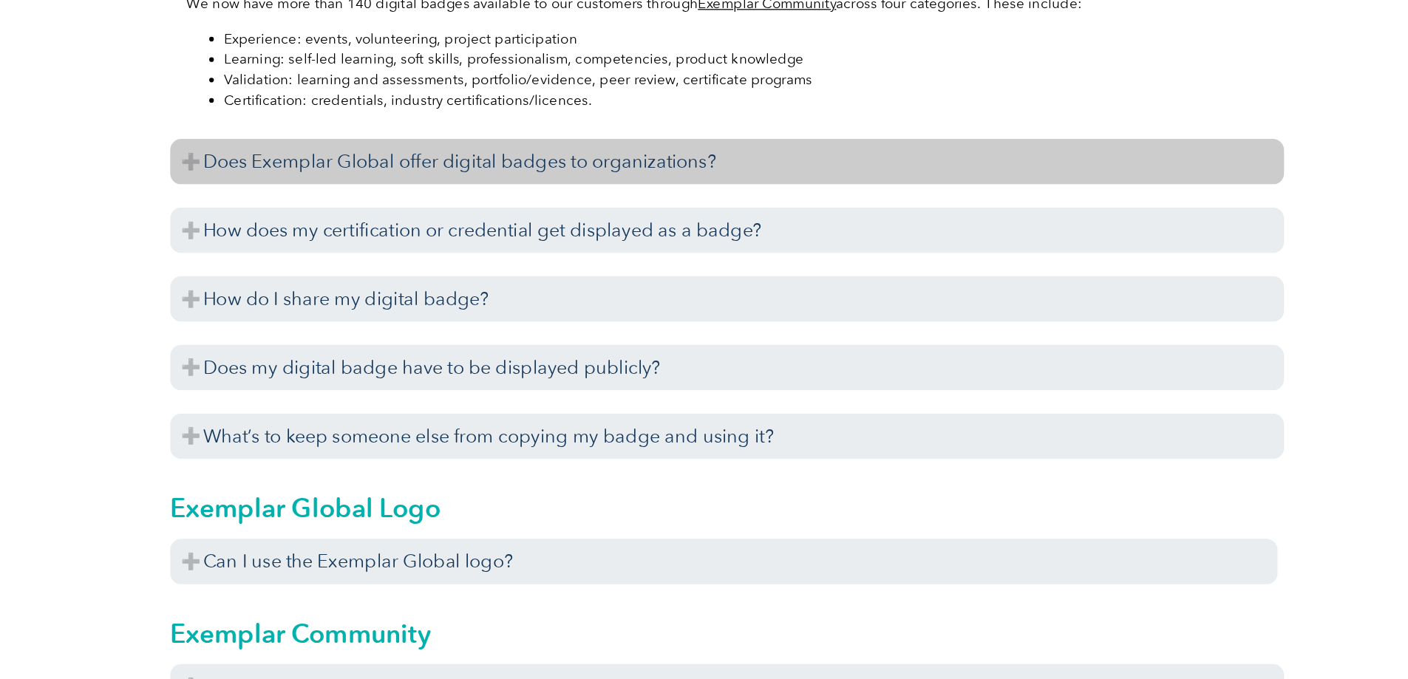
click at [622, 285] on h3 "Does Exemplar Global offer digital badges to organizations?" at bounding box center [704, 267] width 887 height 36
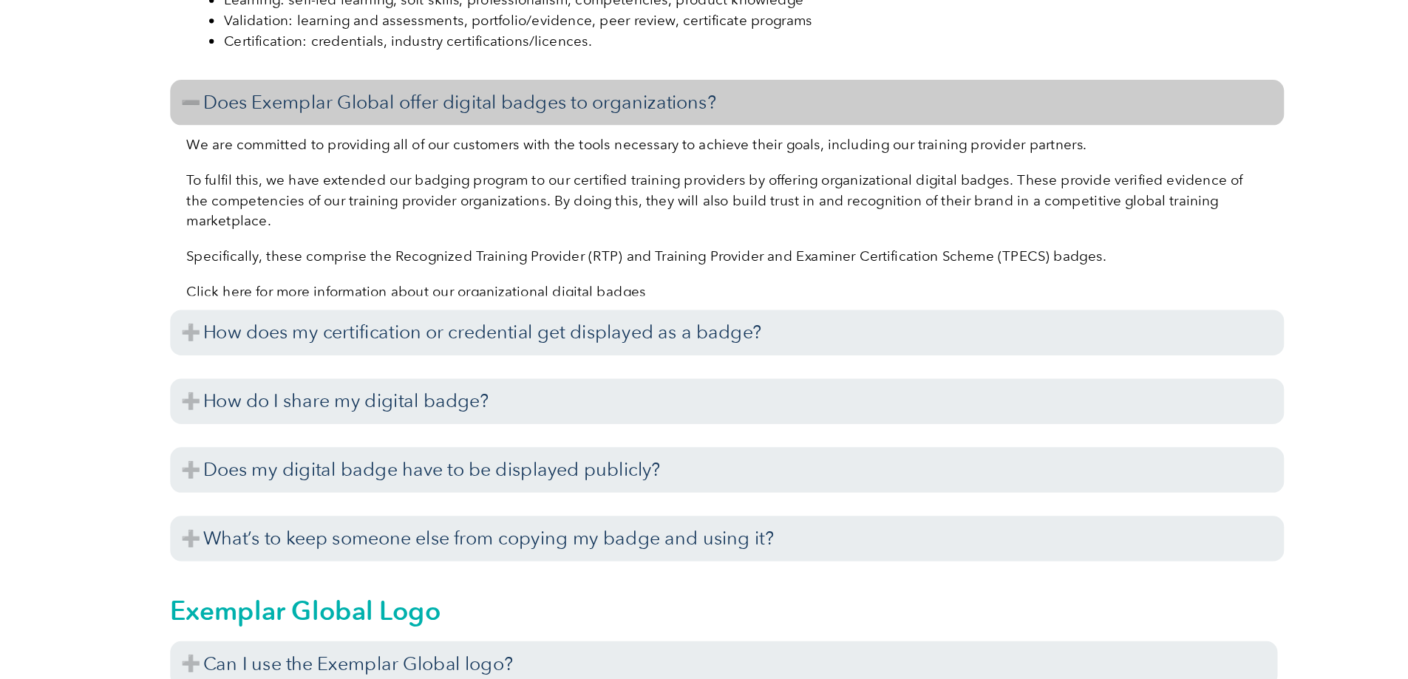
scroll to position [3322, 0]
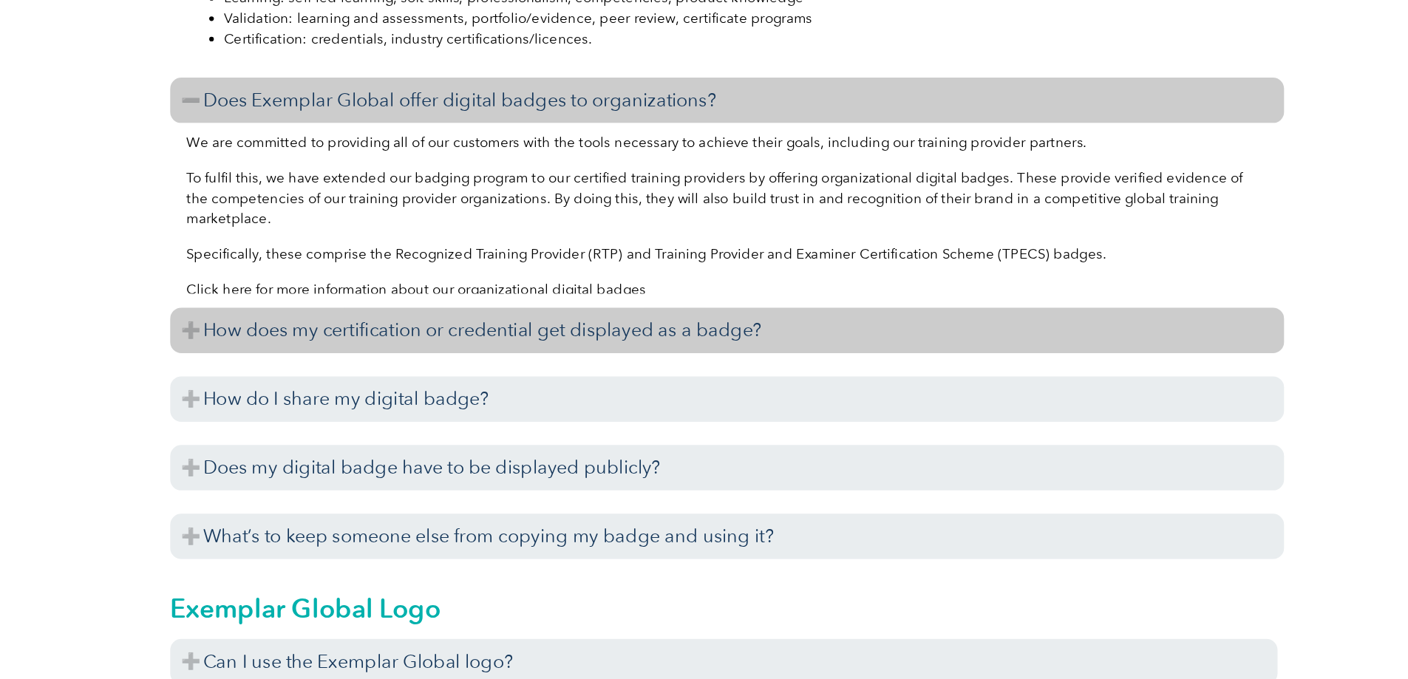
click at [293, 420] on h3 "How does my certification or credential get displayed as a badge?" at bounding box center [704, 402] width 887 height 36
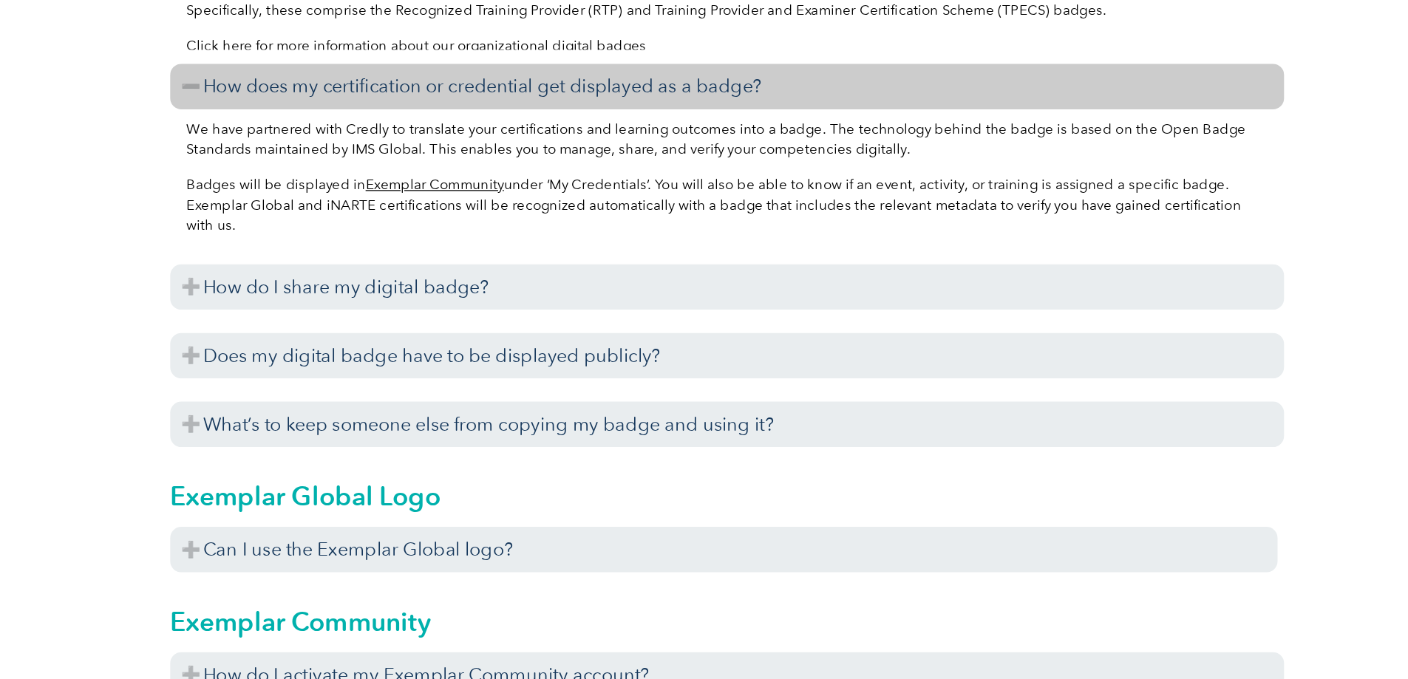
scroll to position [3517, 0]
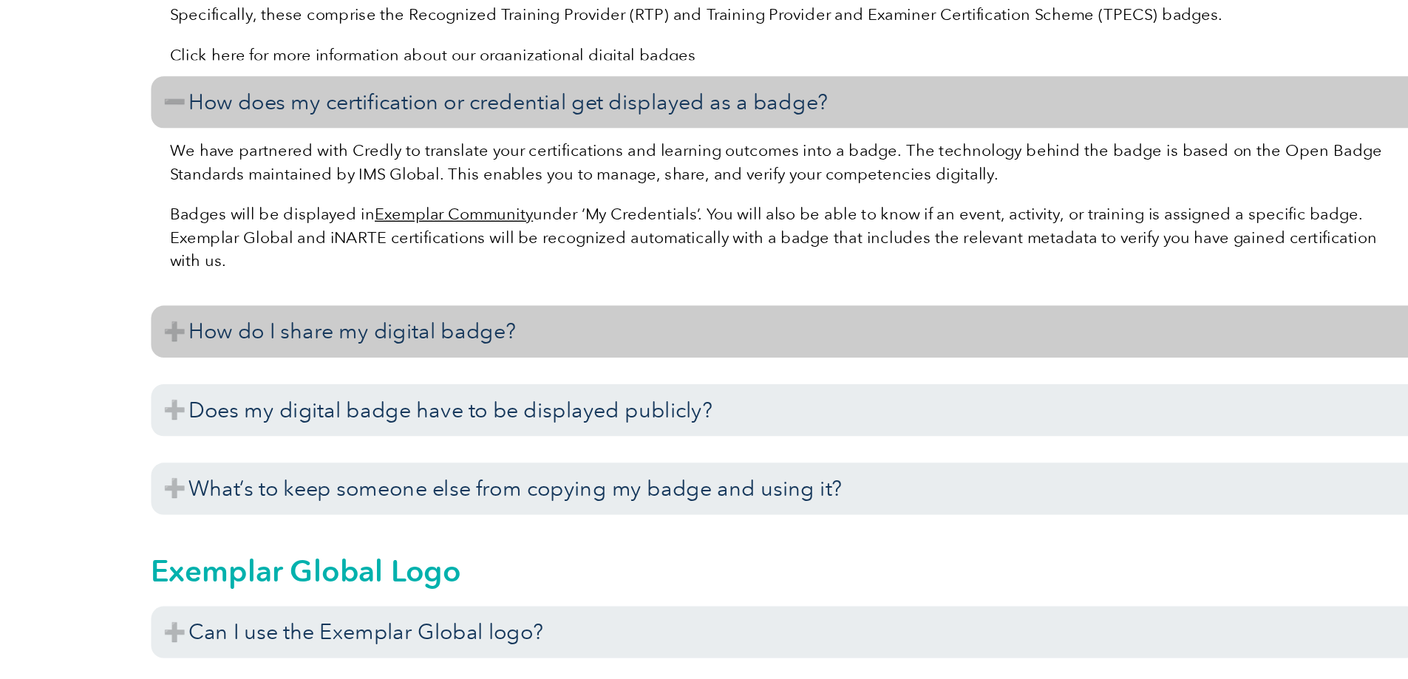
click at [468, 384] on h3 "How do I share my digital badge?" at bounding box center [704, 366] width 887 height 36
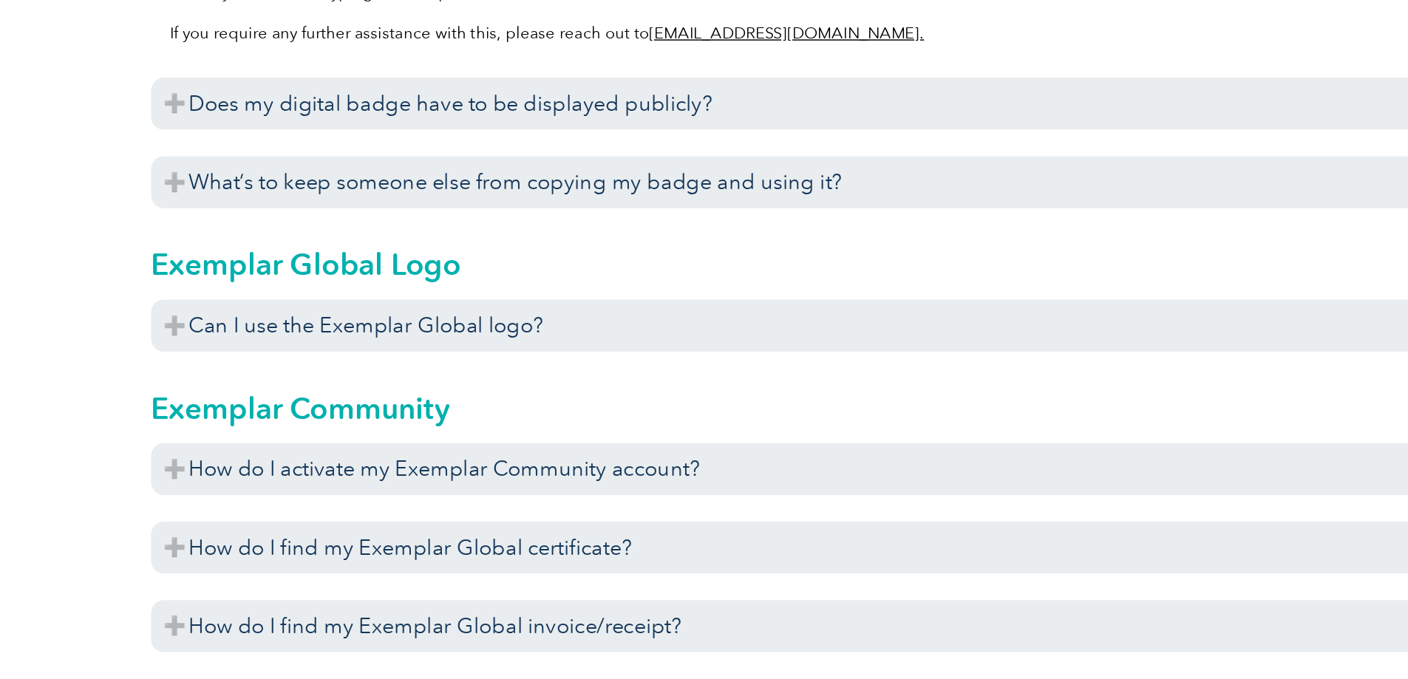
scroll to position [3894, 0]
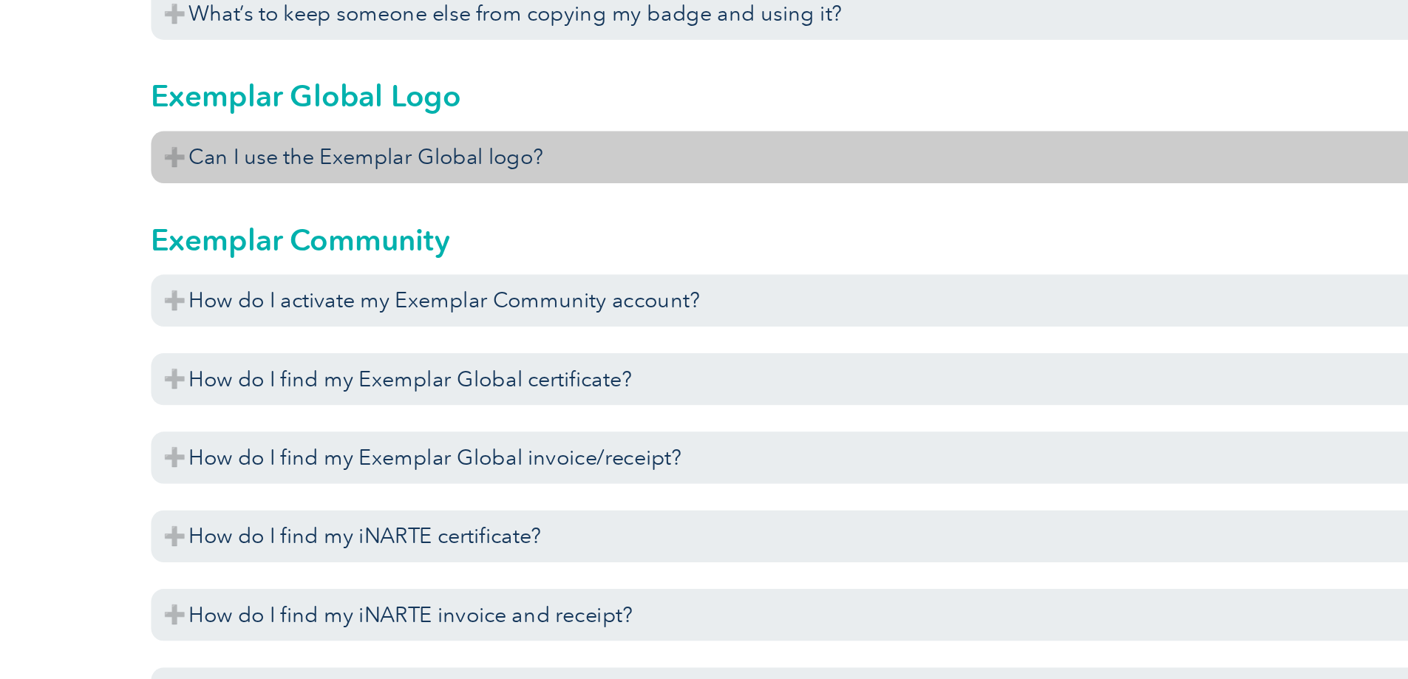
click at [489, 334] on h3 "Can I use the Exemplar Global logo?" at bounding box center [702, 316] width 882 height 36
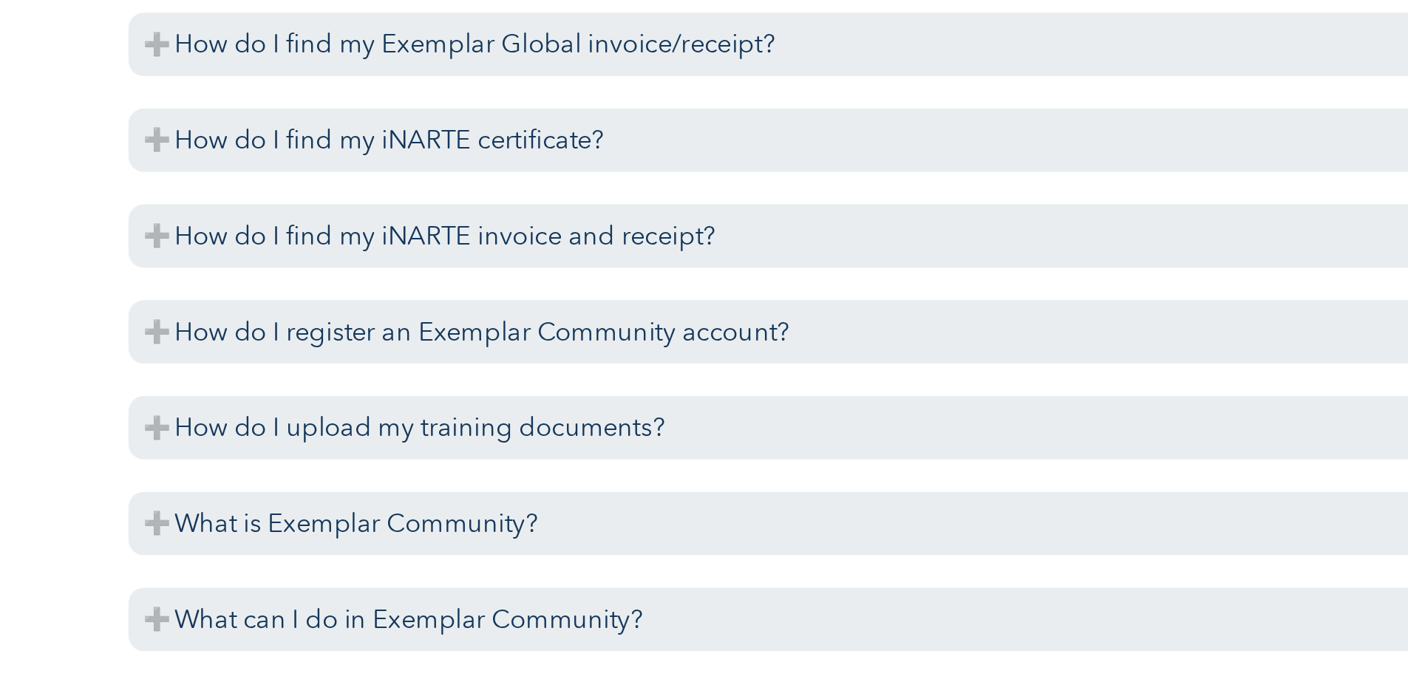
scroll to position [4248, 0]
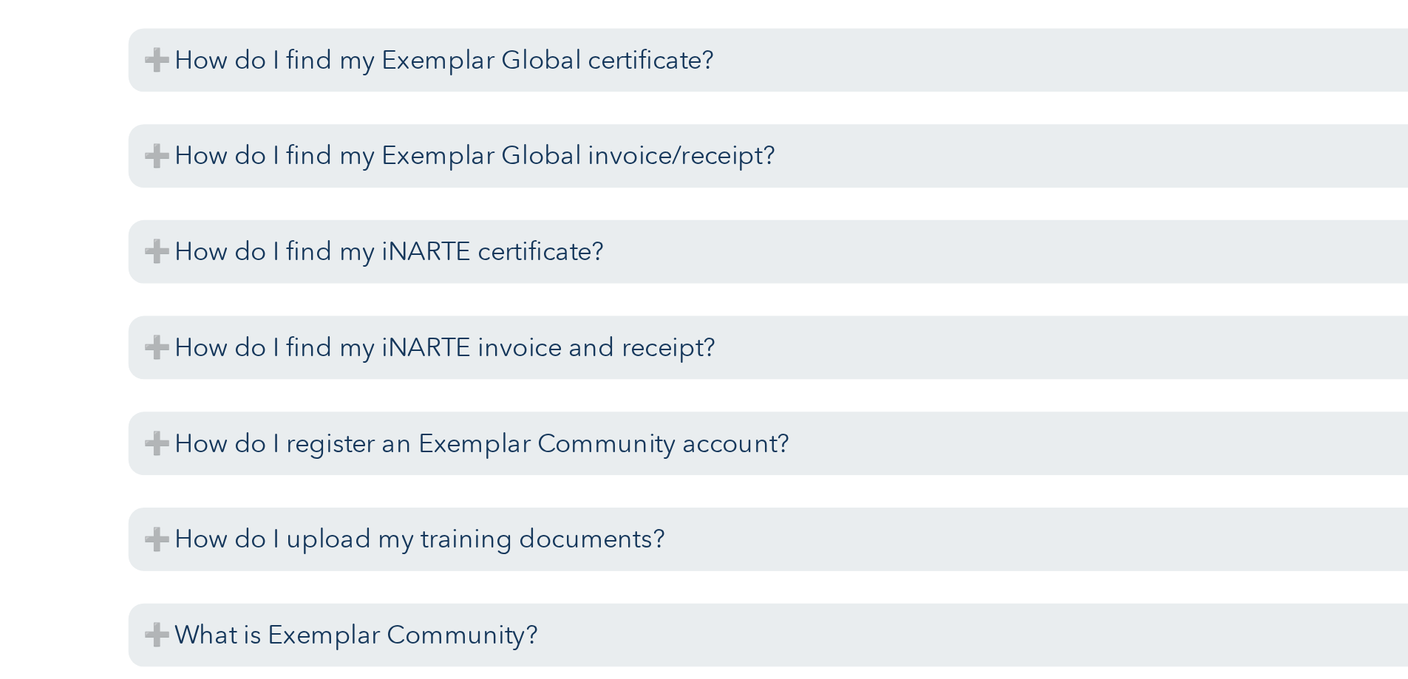
click at [249, 498] on div "Please check the list below for answers to frequently asked questions. If you’r…" at bounding box center [704, 139] width 1408 height 7949
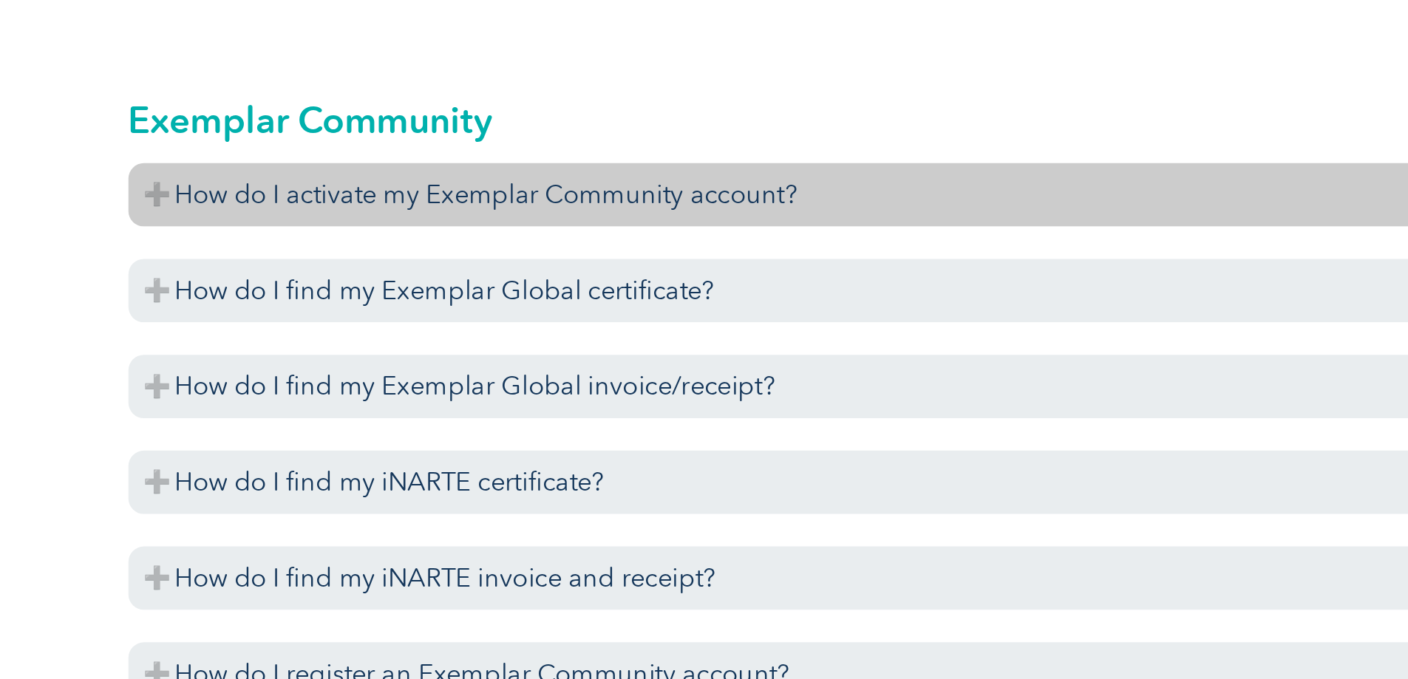
click at [265, 192] on h3 "How do I activate my Exemplar Community account?" at bounding box center [704, 174] width 887 height 36
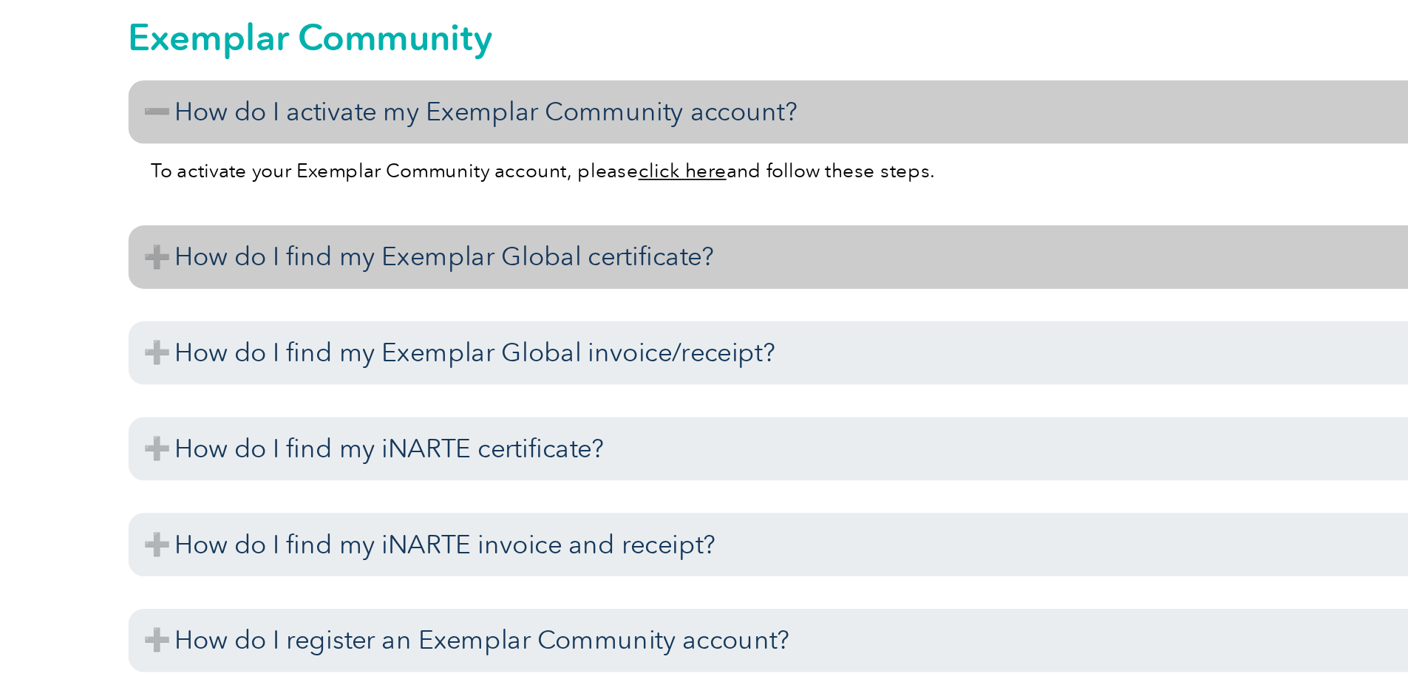
click at [281, 275] on h3 "How do I find my Exemplar Global certificate?" at bounding box center [704, 257] width 887 height 36
